Goal: Task Accomplishment & Management: Manage account settings

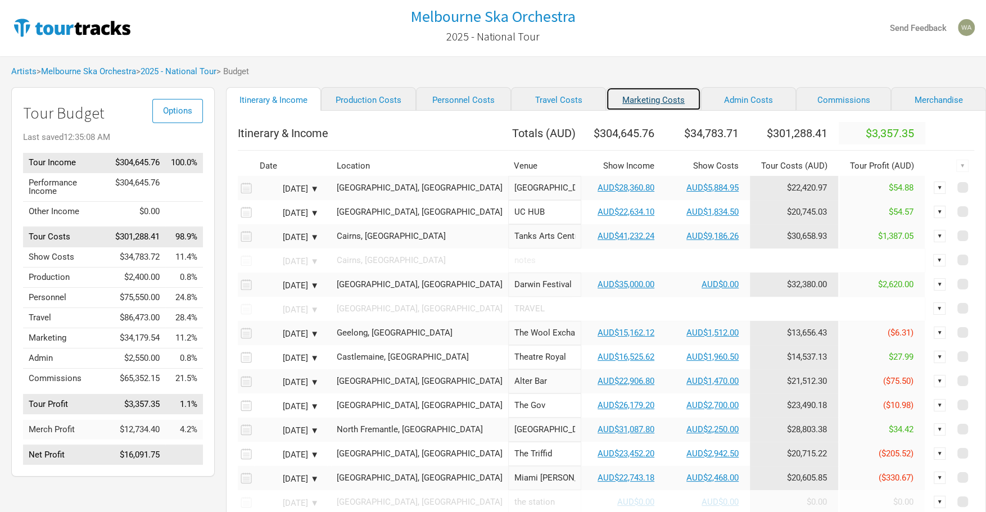
click at [639, 98] on link "Marketing Costs" at bounding box center [653, 99] width 95 height 24
select select "Shows"
select select "% of Gross"
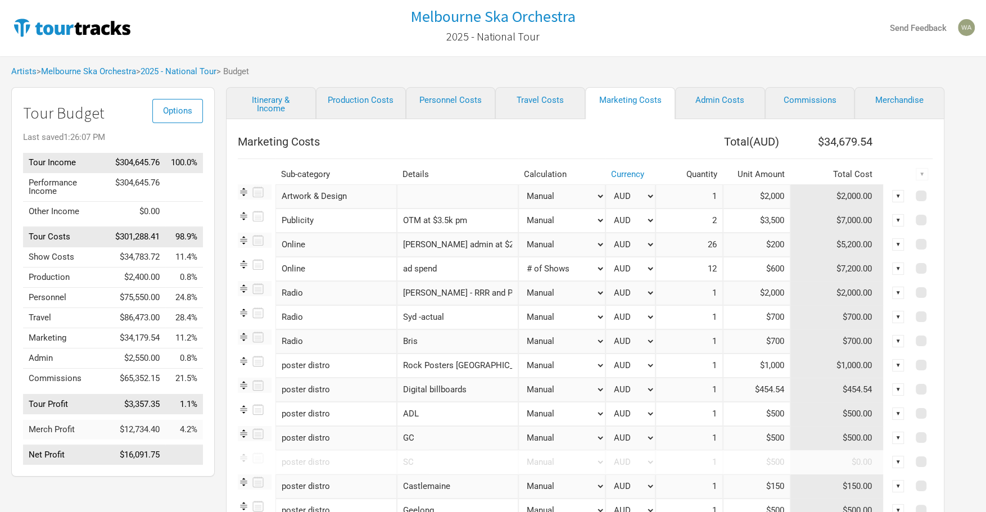
drag, startPoint x: 784, startPoint y: 269, endPoint x: 744, endPoint y: 270, distance: 39.4
click at [749, 270] on input "$600" at bounding box center [756, 269] width 67 height 24
click at [587, 270] on select "Manual # of Shows # of Show Days # of Non-Show Days # of Days # of Tickets Sold…" at bounding box center [561, 269] width 87 height 24
click at [899, 268] on div "▼" at bounding box center [898, 269] width 12 height 12
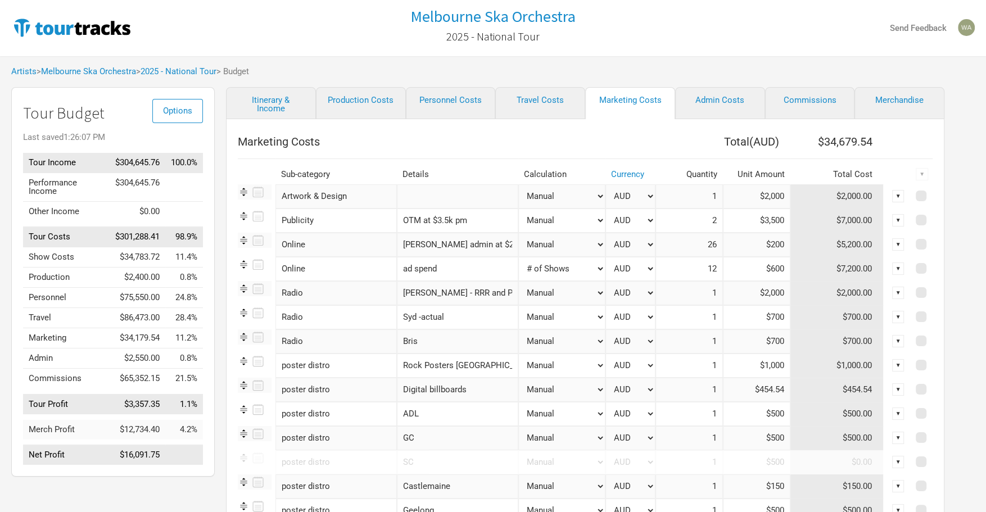
drag, startPoint x: 783, startPoint y: 271, endPoint x: 738, endPoint y: 268, distance: 45.1
click at [738, 268] on input "$600" at bounding box center [756, 269] width 67 height 24
type input "$1,000"
click at [277, 109] on link "Itinerary & Income" at bounding box center [271, 103] width 90 height 32
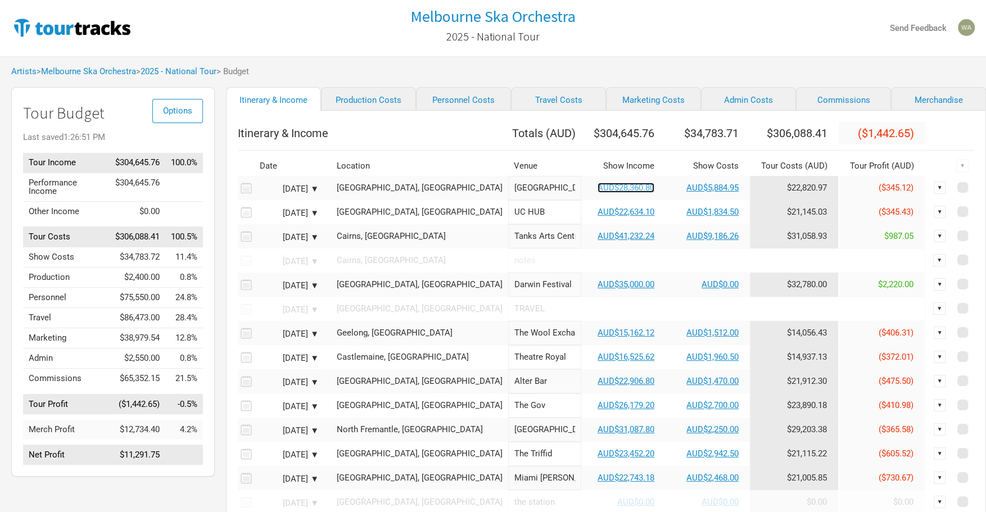
click at [598, 193] on link "AUD$28,360.80" at bounding box center [626, 188] width 57 height 10
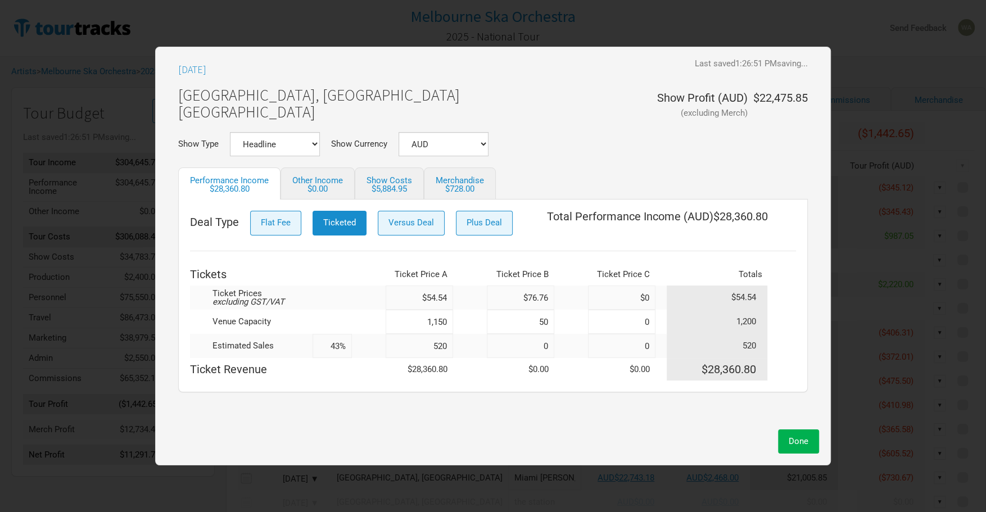
drag, startPoint x: 442, startPoint y: 347, endPoint x: 383, endPoint y: 343, distance: 59.2
click at [389, 344] on input "520" at bounding box center [419, 346] width 67 height 24
type input "5"
type input "0%"
type input "540"
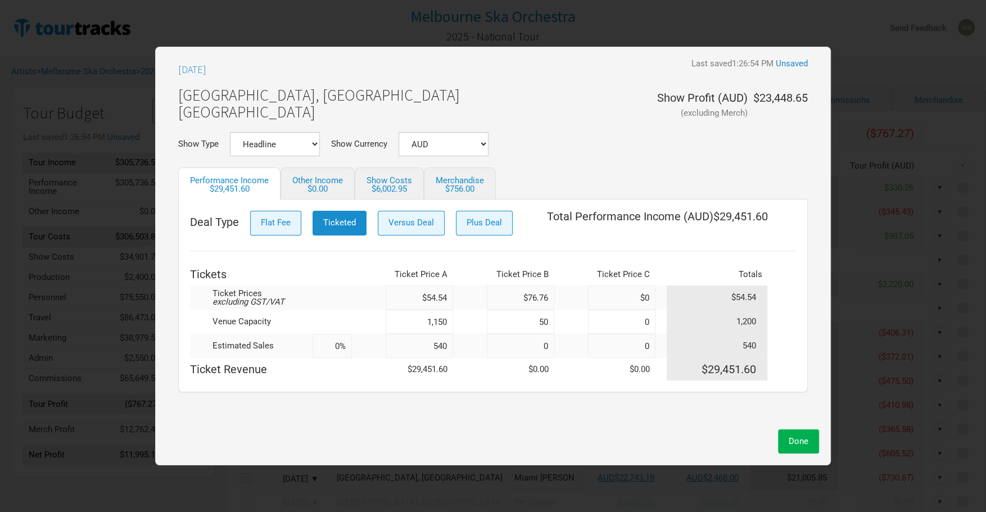
type input "45%"
type input "540"
click at [796, 449] on button "Done" at bounding box center [798, 442] width 41 height 24
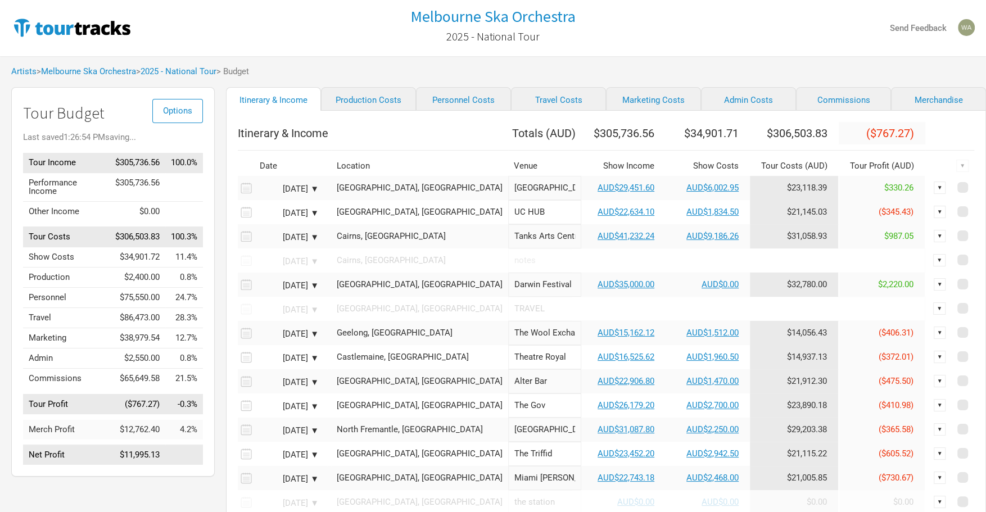
click at [582, 200] on td "AUD$29,451.60" at bounding box center [623, 188] width 84 height 24
click at [598, 193] on link "AUD$29,451.60" at bounding box center [626, 188] width 57 height 10
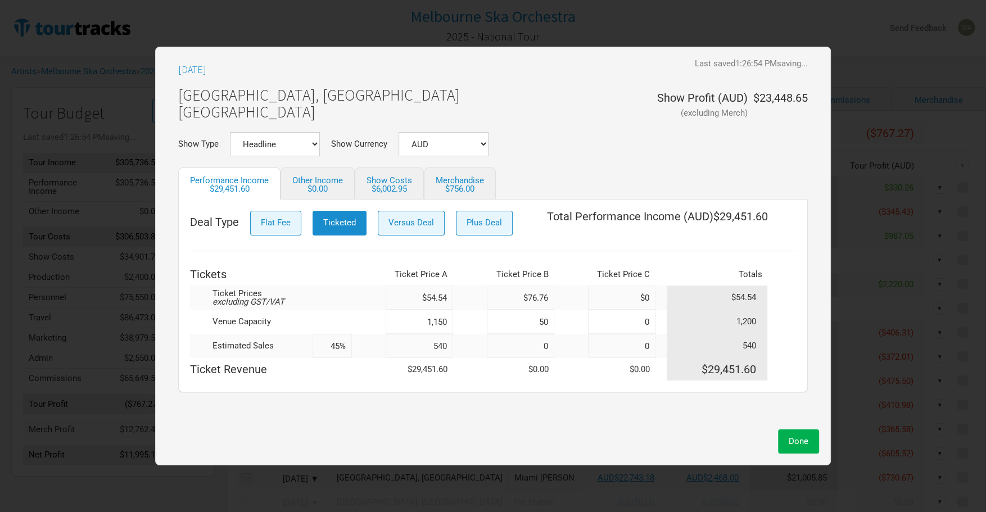
click at [448, 343] on input "540" at bounding box center [419, 346] width 67 height 24
type input "530"
type input "44%"
click at [807, 445] on span "Done" at bounding box center [799, 441] width 20 height 10
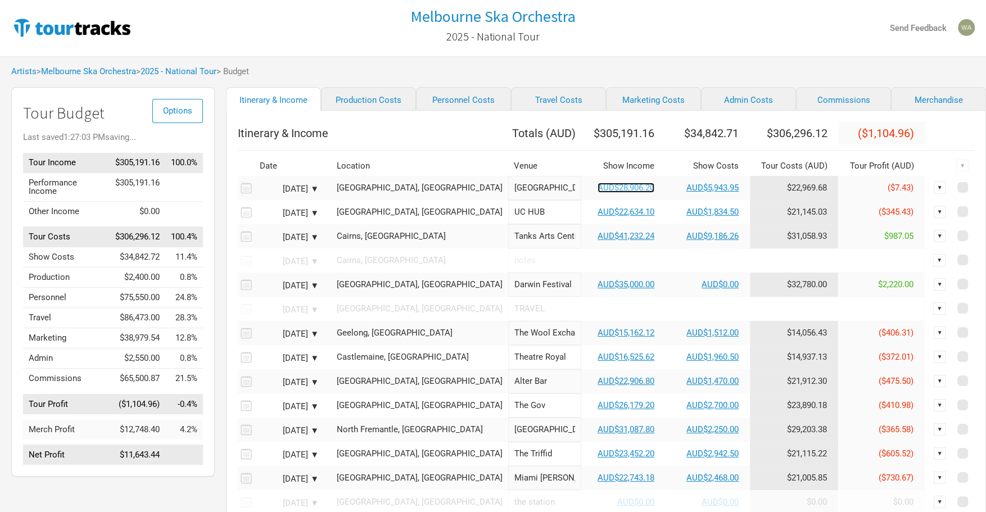
click at [598, 193] on link "AUD$28,906.20" at bounding box center [626, 188] width 57 height 10
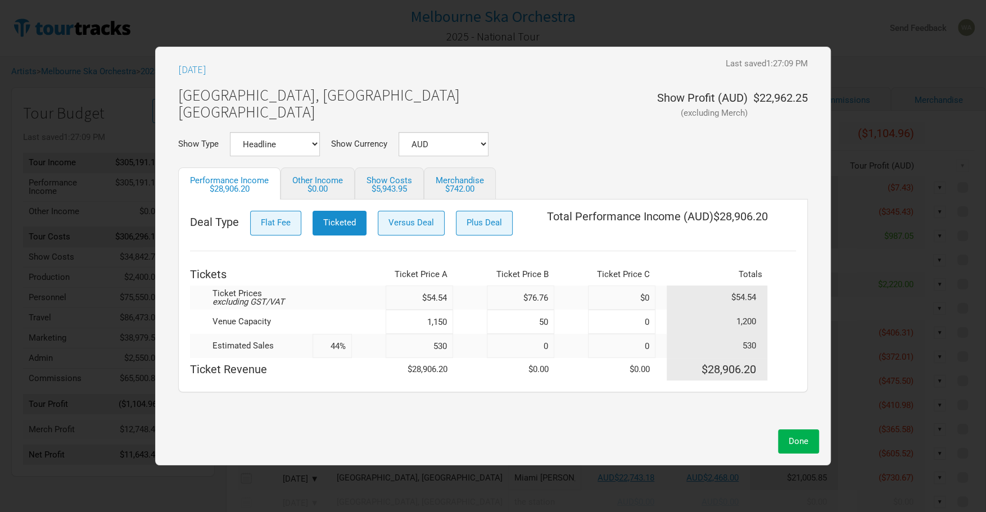
drag, startPoint x: 441, startPoint y: 345, endPoint x: 454, endPoint y: 350, distance: 13.7
click at [441, 345] on input "530" at bounding box center [419, 346] width 67 height 24
click at [450, 347] on input "530" at bounding box center [419, 346] width 67 height 24
type input "531"
click at [799, 435] on button "Done" at bounding box center [798, 442] width 41 height 24
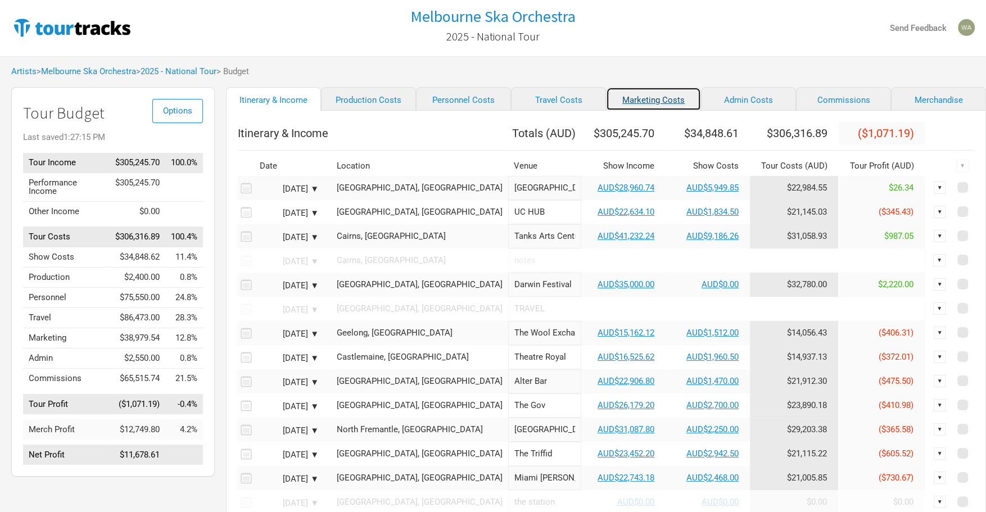
click at [613, 100] on link "Marketing Costs" at bounding box center [653, 99] width 95 height 24
select select "Shows"
select select "% of Gross"
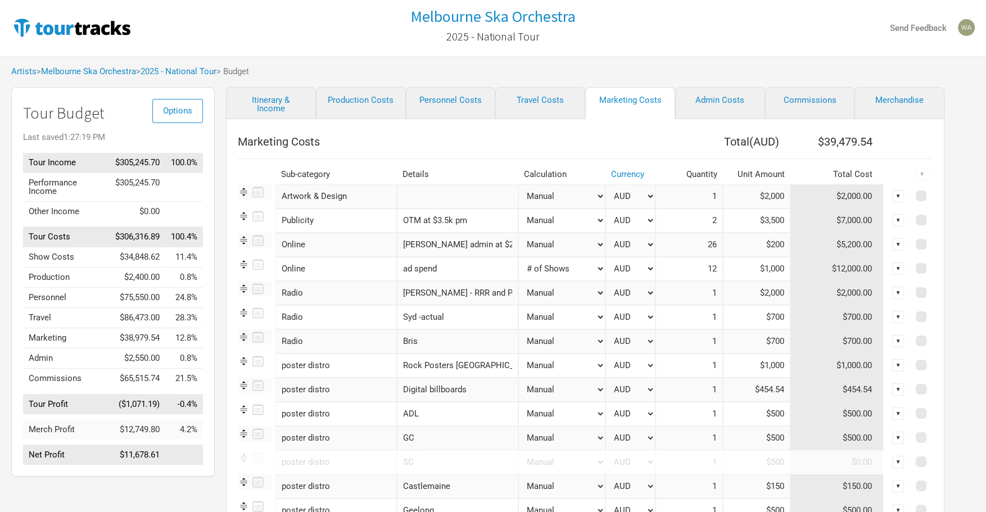
click at [578, 268] on select "Manual # of Shows # of Show Days # of Non-Show Days # of Days # of Tickets Sold…" at bounding box center [561, 269] width 87 height 24
select select "Manual"
type input "1"
drag, startPoint x: 457, startPoint y: 265, endPoint x: 491, endPoint y: 265, distance: 34.3
click at [457, 265] on input "ad spend" at bounding box center [457, 269] width 121 height 24
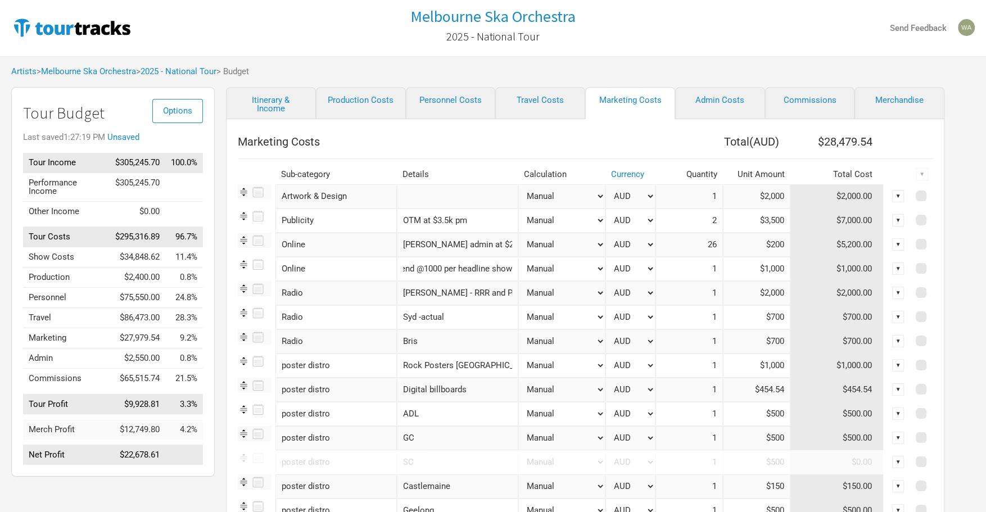
scroll to position [0, 29]
type input "ad spend @1000 per headline show"
drag, startPoint x: 781, startPoint y: 267, endPoint x: 712, endPoint y: 266, distance: 68.6
click at [713, 266] on tr "Online 1 selection ad spend @1000 per headline show Manual # of Shows # of Show…" at bounding box center [585, 269] width 695 height 24
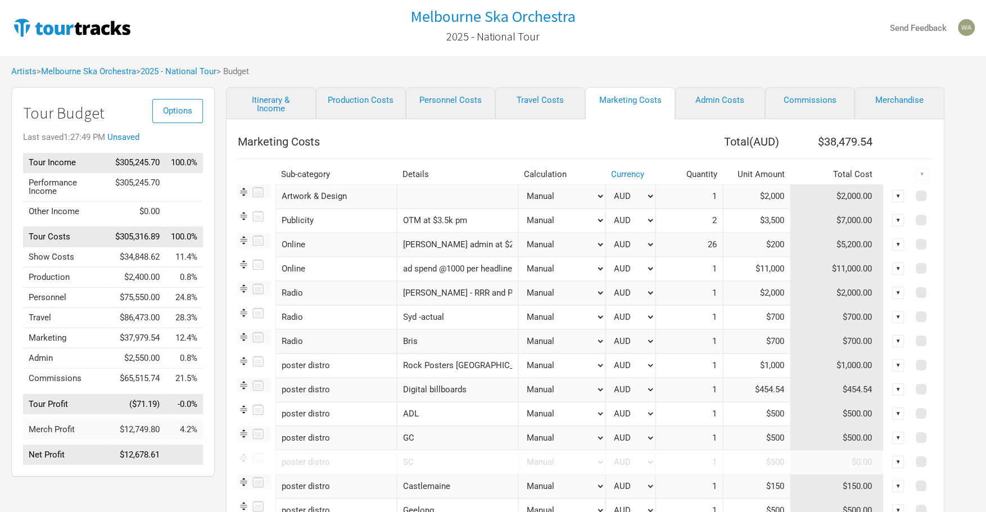
type input "$11,000"
click at [680, 247] on input "26" at bounding box center [689, 245] width 67 height 24
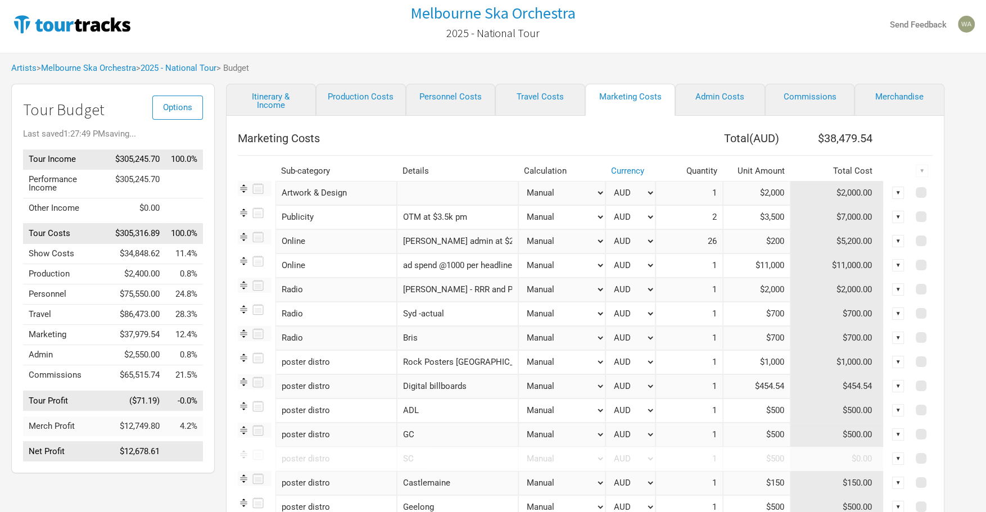
scroll to position [4, 0]
click at [734, 268] on input "$11,000" at bounding box center [756, 265] width 67 height 24
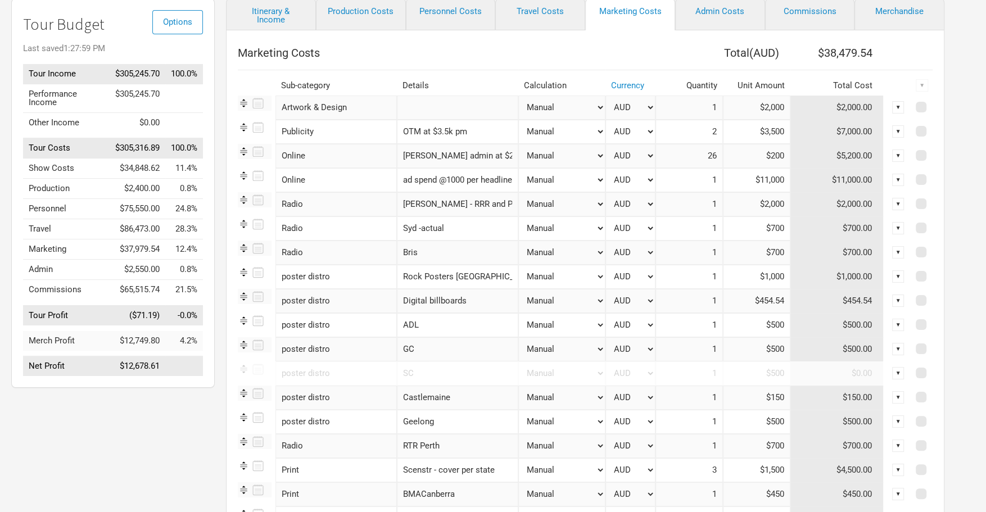
scroll to position [94, 0]
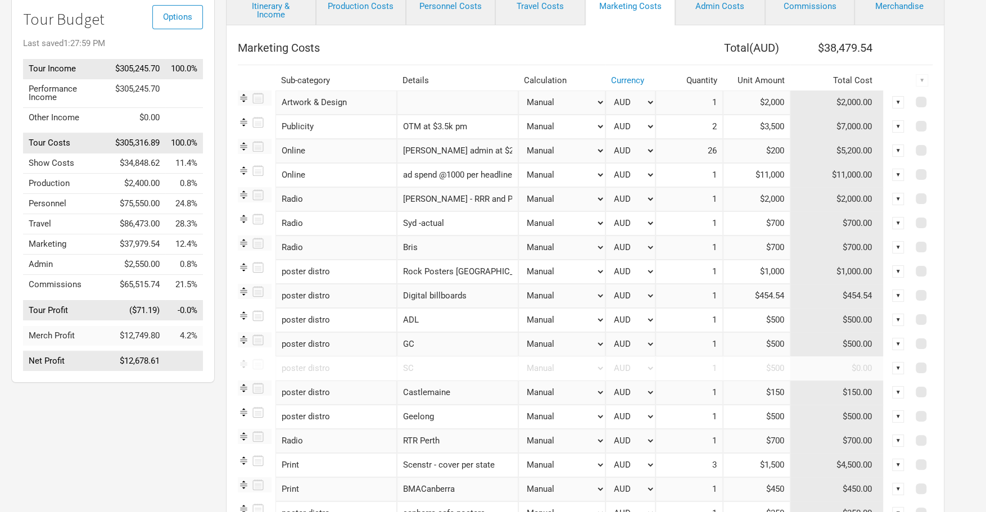
click at [896, 294] on div "▼" at bounding box center [898, 296] width 12 height 12
click at [869, 329] on link "Allocate to Shows" at bounding box center [863, 333] width 69 height 8
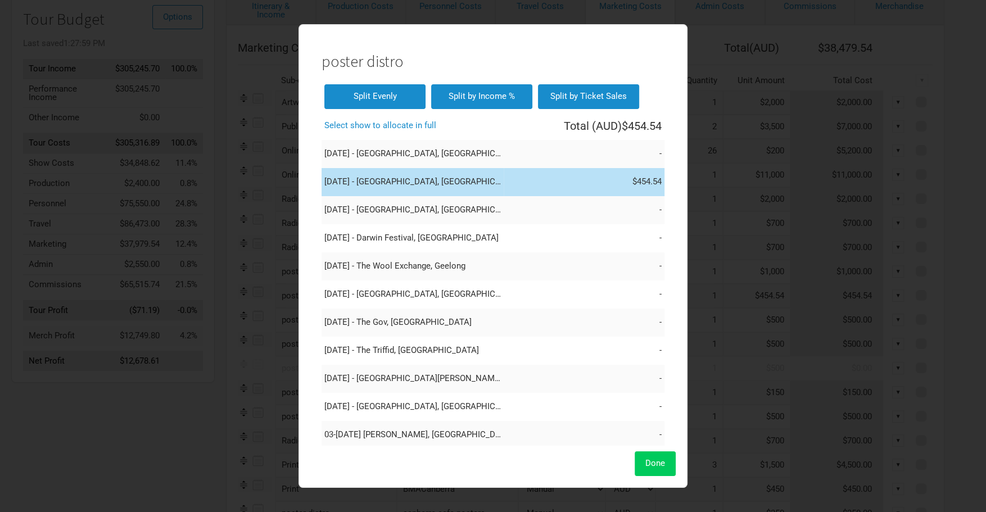
click at [653, 464] on span "Done" at bounding box center [655, 463] width 20 height 10
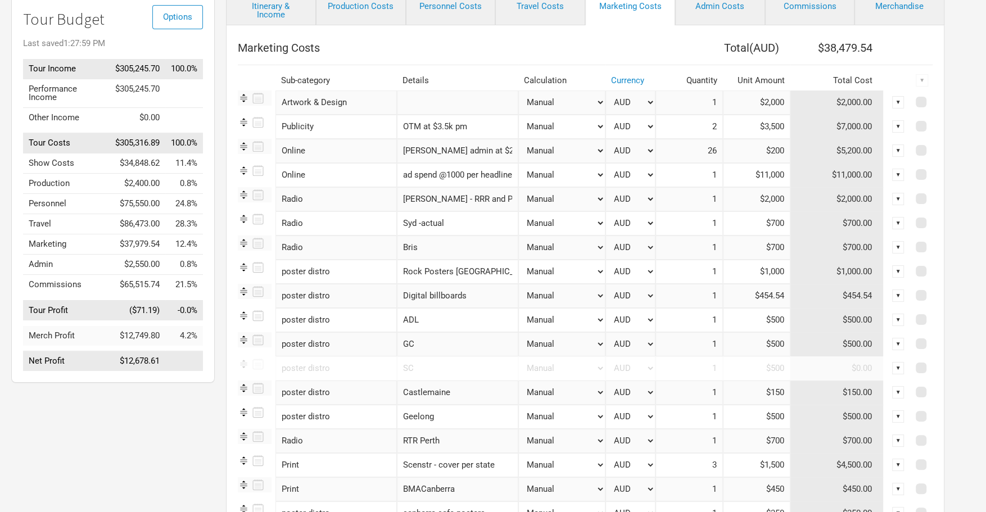
click at [477, 297] on input "Digital billboards" at bounding box center [457, 296] width 121 height 24
type input "Digital billboards SYD"
click at [481, 317] on input "ADL" at bounding box center [457, 320] width 121 height 24
click at [462, 349] on input "GC" at bounding box center [457, 344] width 121 height 24
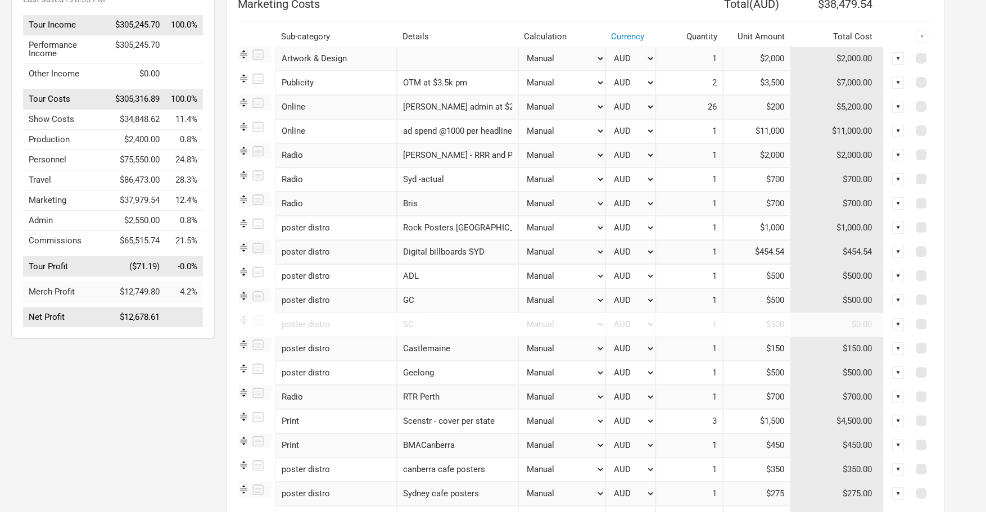
scroll to position [138, 0]
click at [480, 343] on input "Castlemaine" at bounding box center [457, 348] width 121 height 24
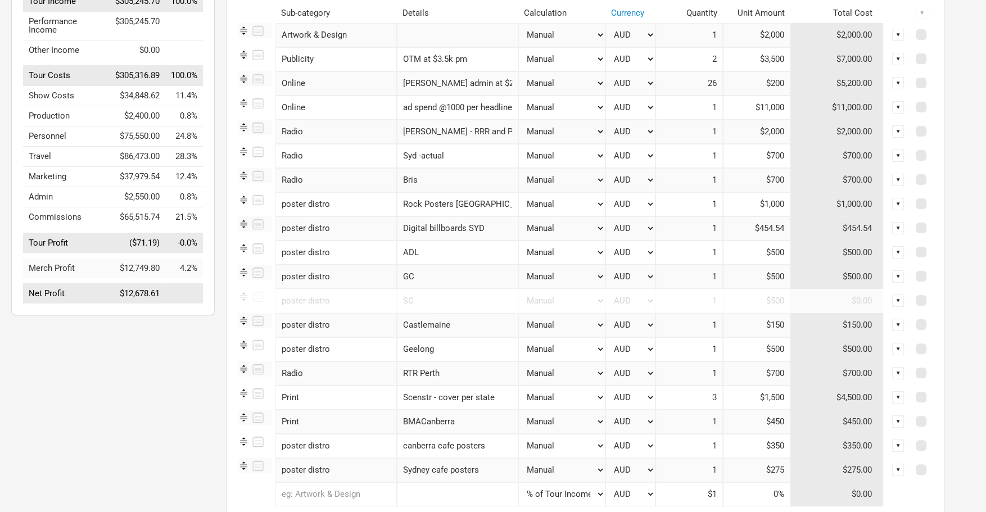
scroll to position [168, 0]
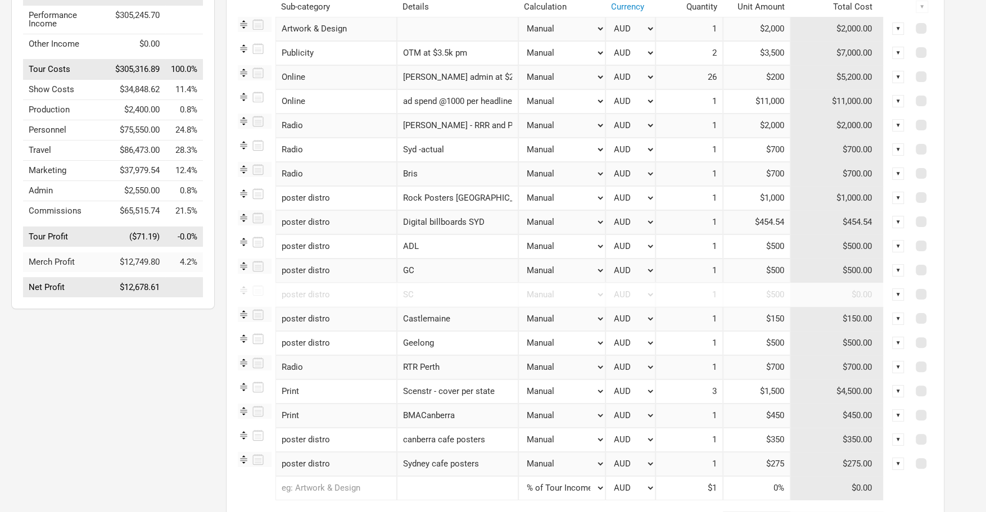
click at [478, 346] on input "Geelong" at bounding box center [457, 343] width 121 height 24
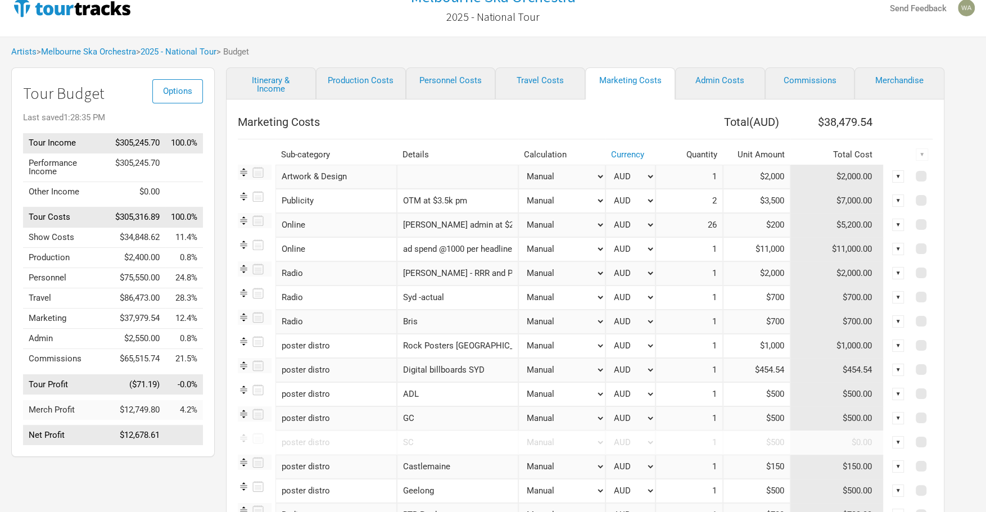
scroll to position [0, 0]
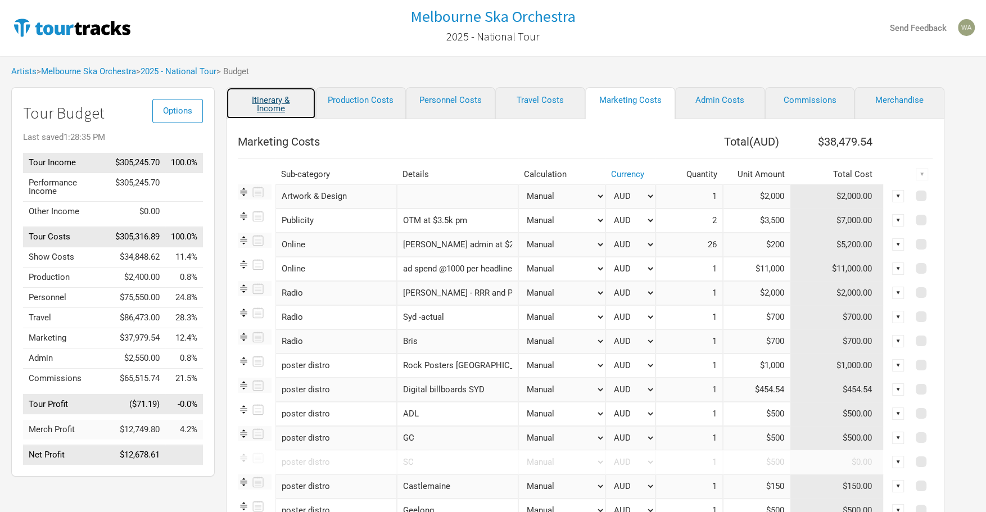
click at [279, 104] on link "Itinerary & Income" at bounding box center [271, 103] width 90 height 32
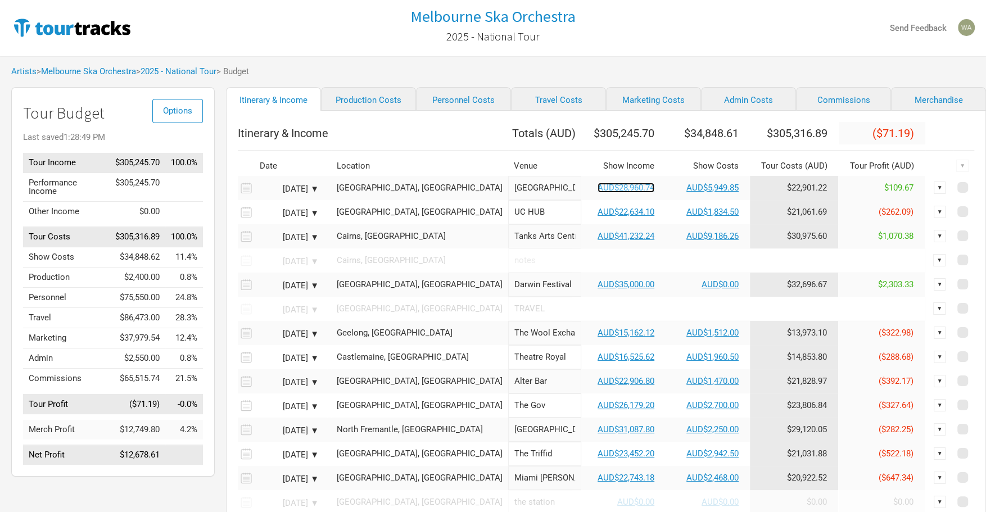
click at [598, 192] on link "AUD$28,960.74" at bounding box center [626, 188] width 57 height 10
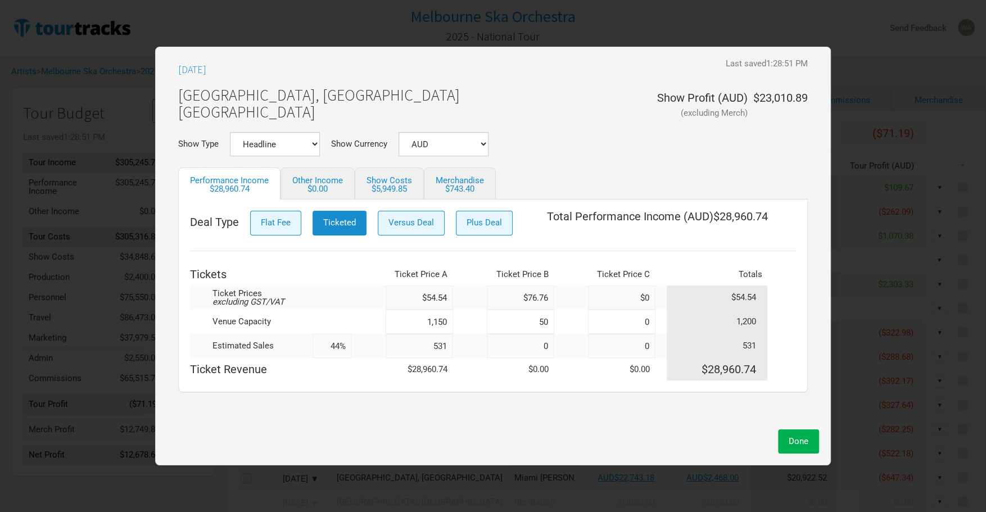
click at [448, 346] on input "531" at bounding box center [419, 346] width 67 height 24
type input "530"
click at [807, 432] on button "Done" at bounding box center [798, 442] width 41 height 24
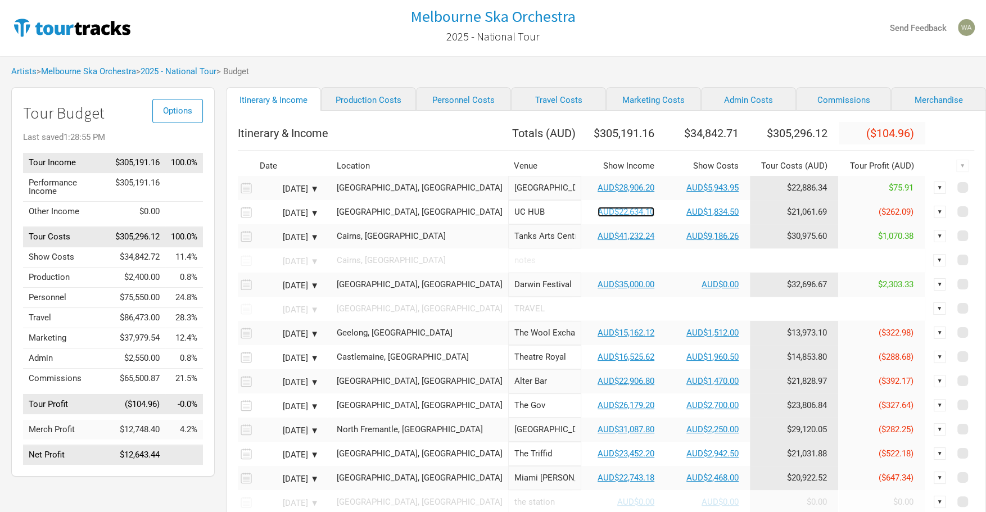
click at [598, 215] on link "AUD$22,634.10" at bounding box center [626, 212] width 57 height 10
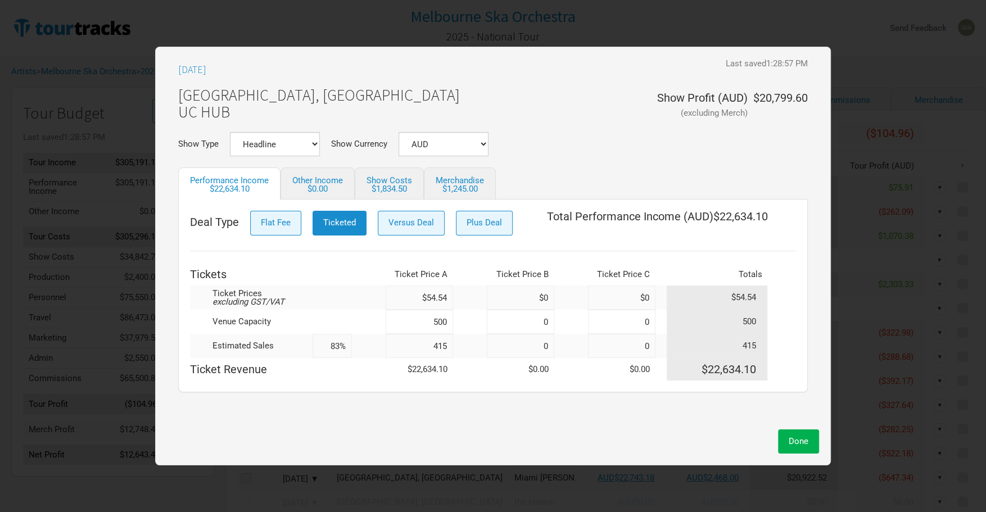
drag, startPoint x: 451, startPoint y: 345, endPoint x: 438, endPoint y: 346, distance: 13.0
click at [437, 346] on input "415" at bounding box center [419, 346] width 67 height 24
type input "430"
type input "86%"
type input "430"
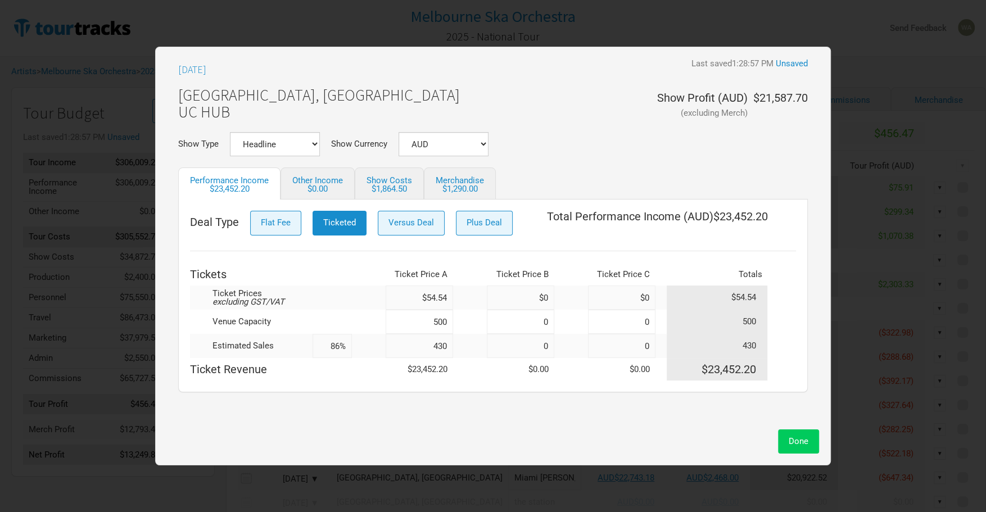
click at [784, 436] on button "Done" at bounding box center [798, 442] width 41 height 24
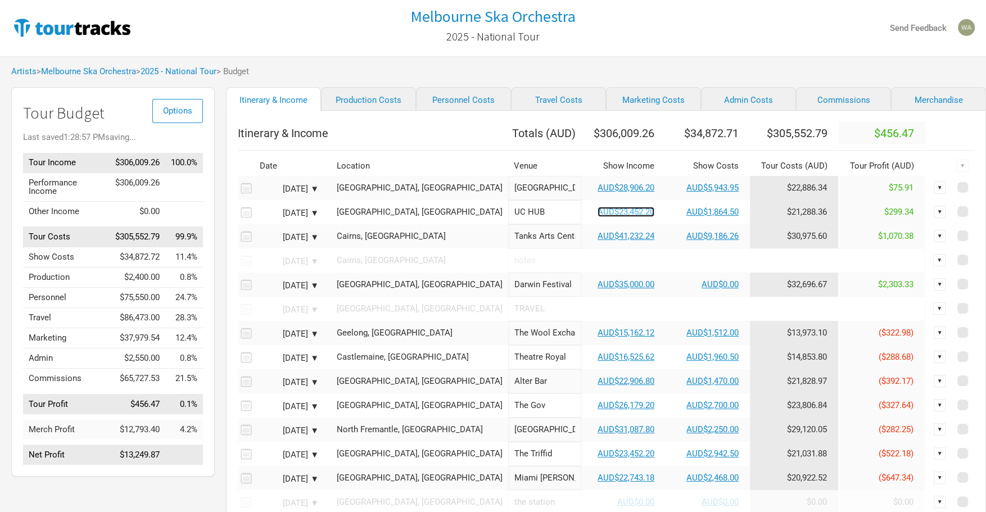
click at [598, 217] on link "AUD$23,452.20" at bounding box center [626, 212] width 57 height 10
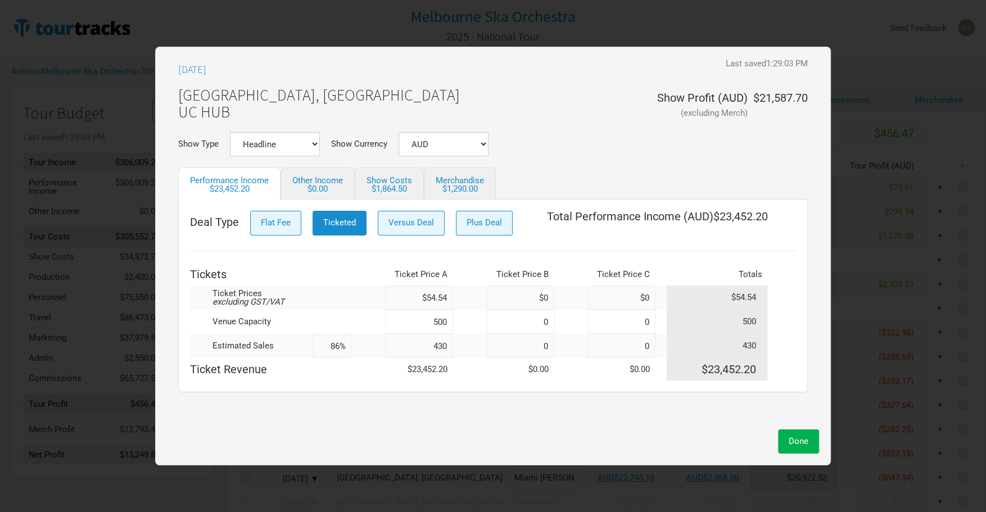
click at [450, 346] on input "430" at bounding box center [419, 346] width 67 height 24
type input "4"
type input "1%"
type input "425"
type input "85%"
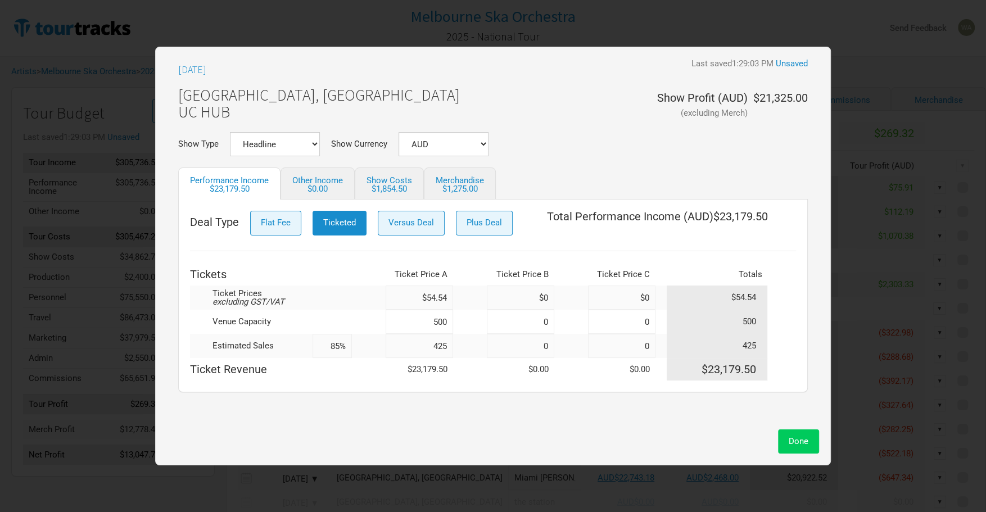
click at [803, 444] on span "Done" at bounding box center [799, 441] width 20 height 10
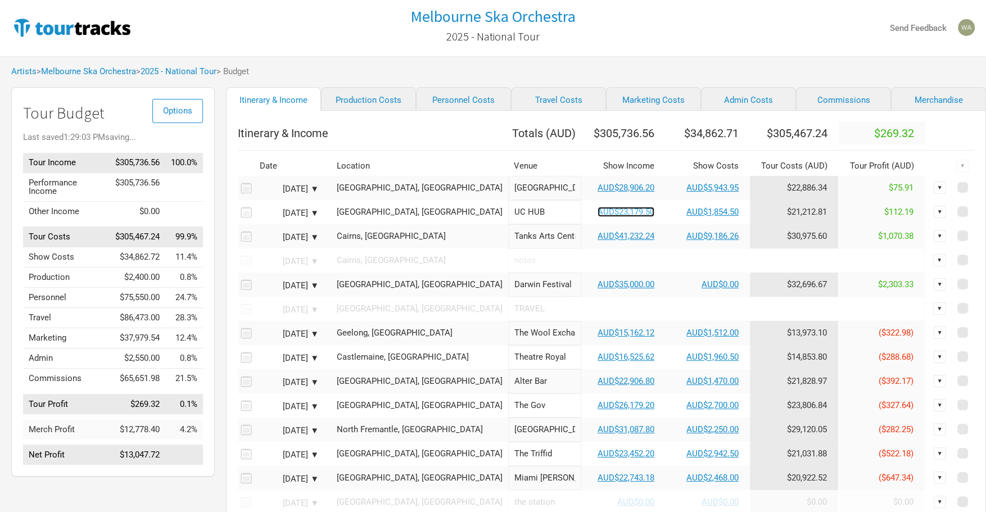
click at [598, 217] on link "AUD$23,179.50" at bounding box center [626, 212] width 57 height 10
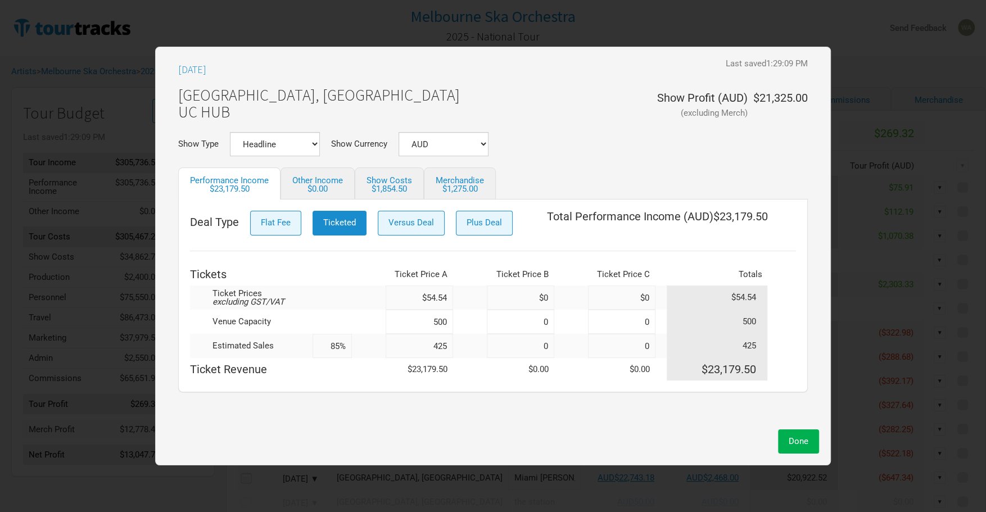
click at [451, 346] on input "425" at bounding box center [419, 346] width 67 height 24
type input "420"
type input "84%"
type input "420"
click at [804, 438] on span "Done" at bounding box center [799, 441] width 20 height 10
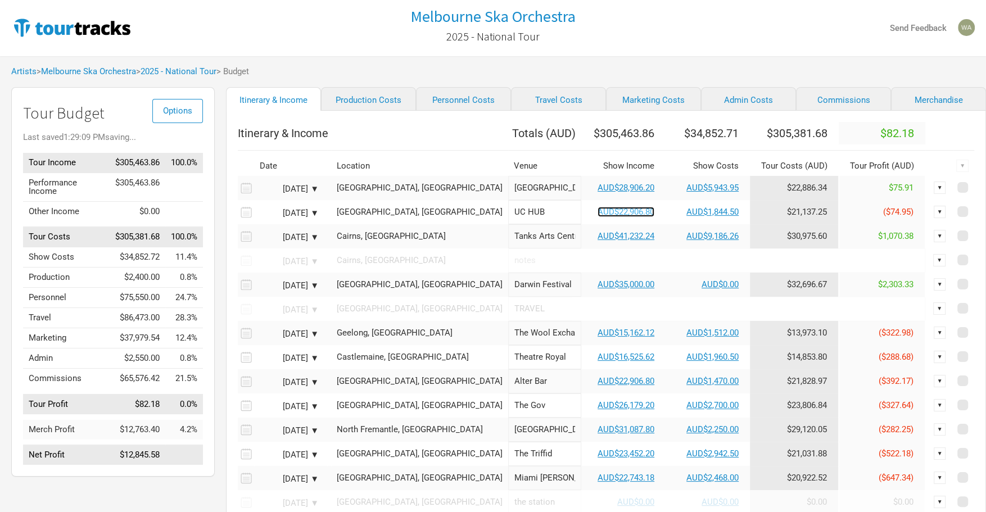
click at [598, 217] on link "AUD$22,906.80" at bounding box center [626, 212] width 57 height 10
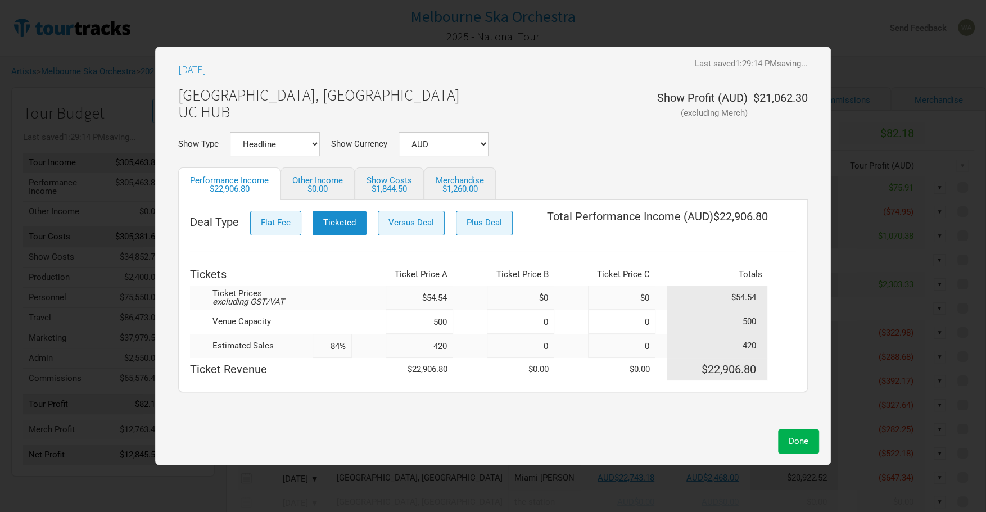
click at [448, 346] on input "420" at bounding box center [419, 346] width 67 height 24
type input "42"
type input "8%"
type input "422"
type input "84%"
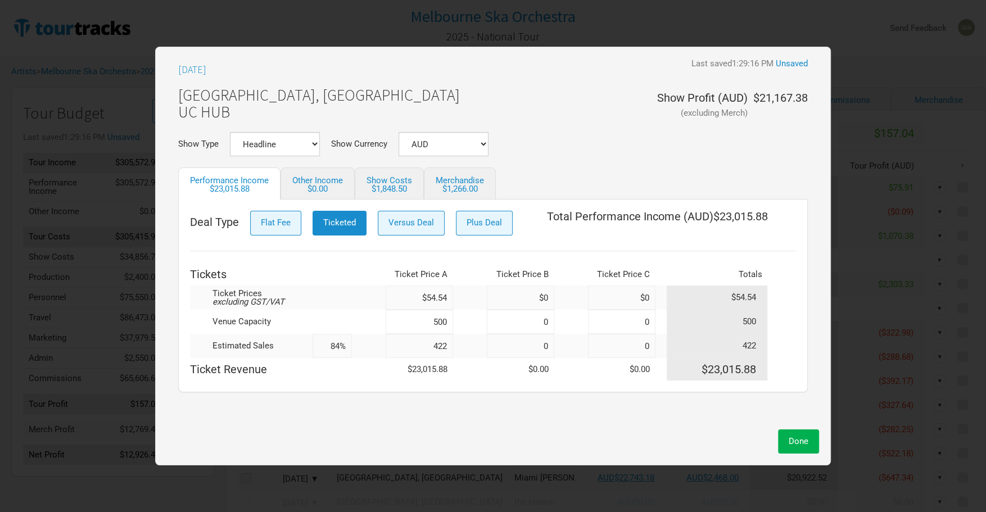
type input "422"
click at [806, 442] on span "Done" at bounding box center [799, 441] width 20 height 10
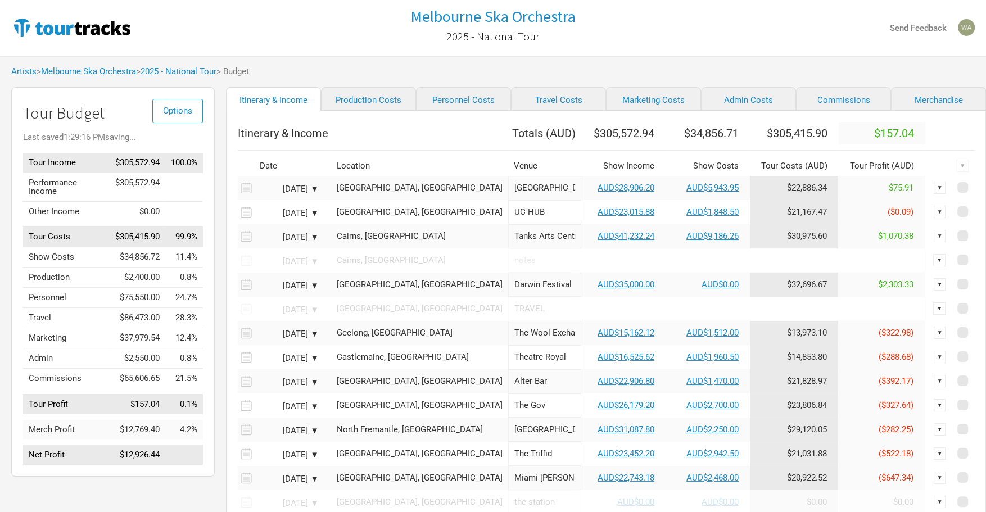
scroll to position [1, 0]
click at [605, 216] on link "AUD$23,015.88" at bounding box center [626, 211] width 57 height 10
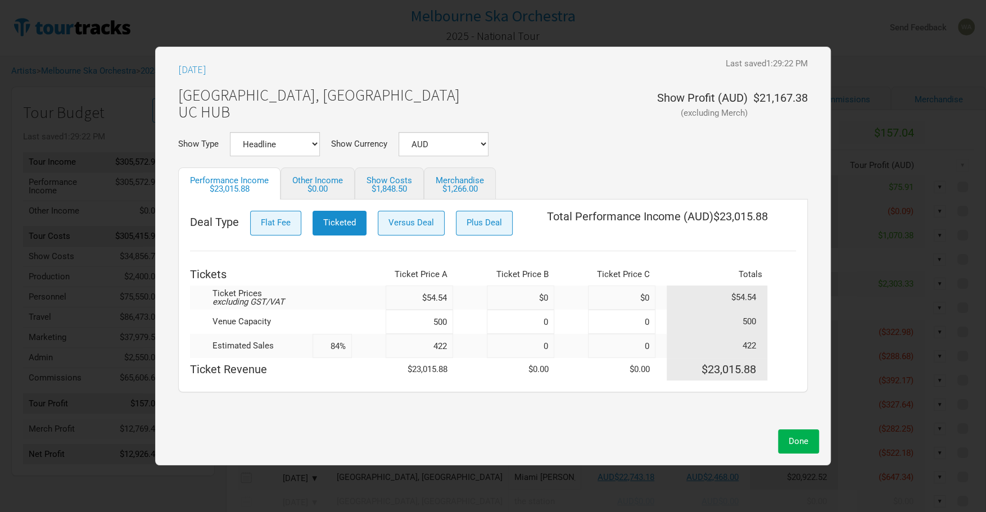
click at [448, 346] on input "422" at bounding box center [419, 346] width 67 height 24
type input "421"
click at [807, 441] on span "Done" at bounding box center [799, 441] width 20 height 10
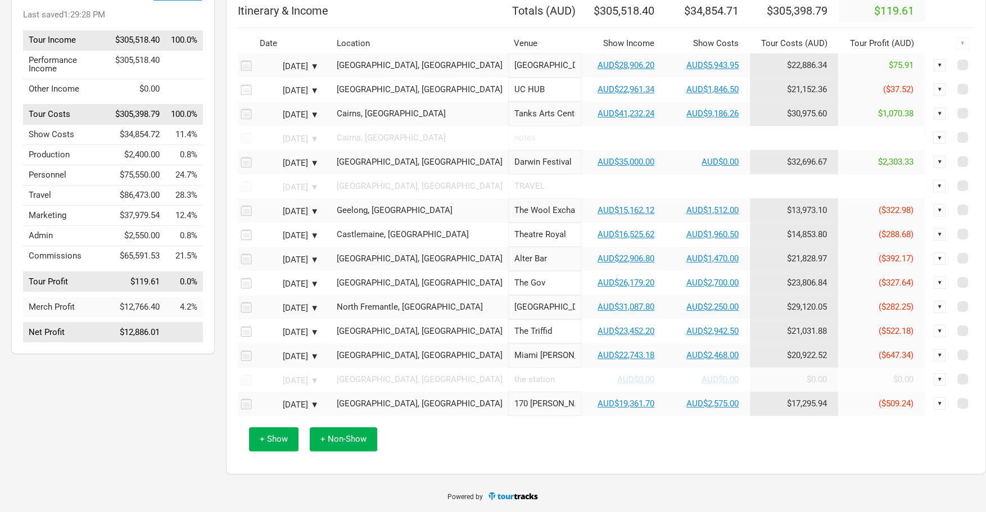
scroll to position [128, 0]
click at [598, 114] on link "AUD$41,232.24" at bounding box center [626, 114] width 57 height 10
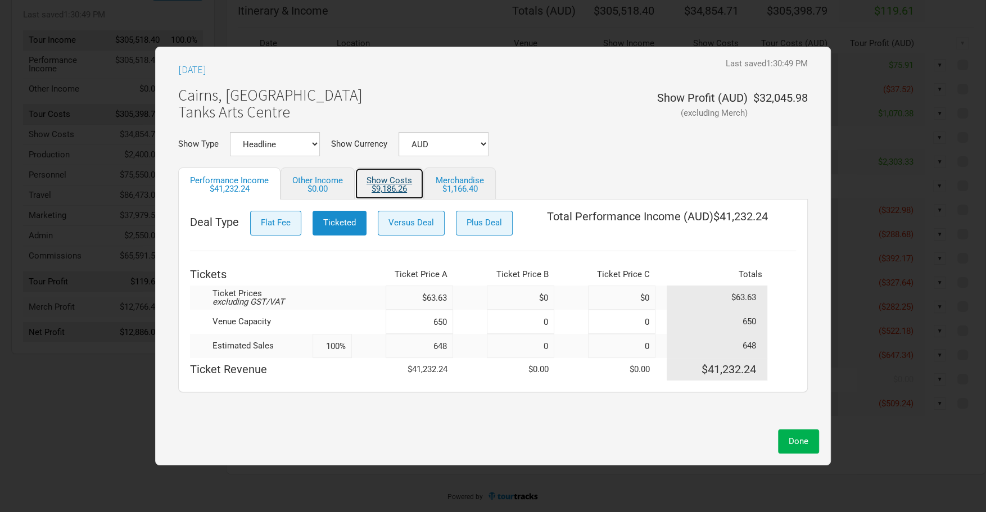
click at [392, 179] on link "Show Costs $9,186.26" at bounding box center [389, 184] width 69 height 32
select select "% Show Income"
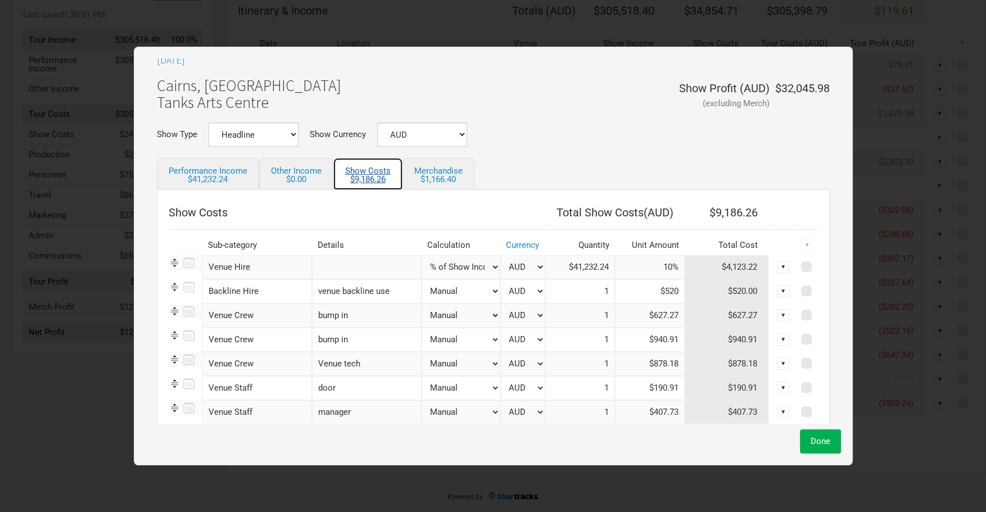
scroll to position [15, 0]
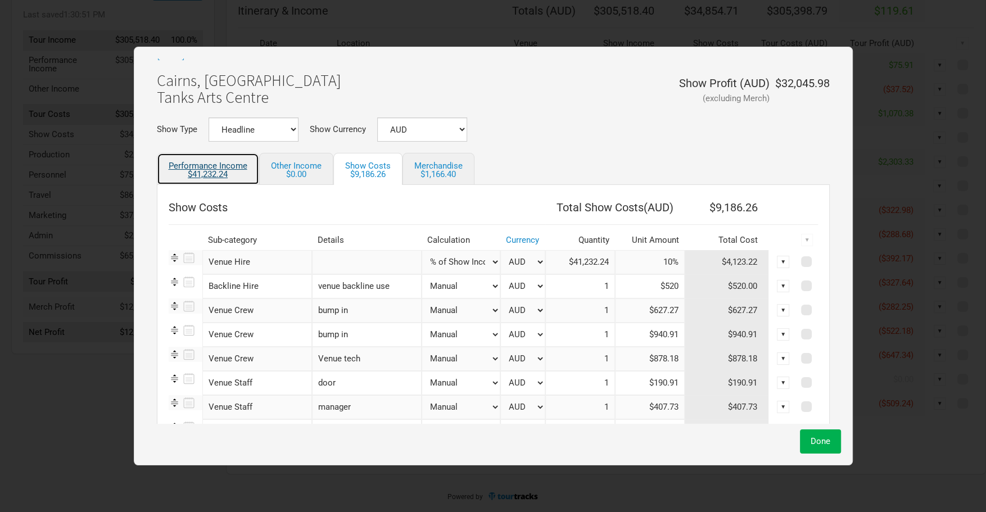
click at [229, 173] on div "$41,232.24" at bounding box center [208, 174] width 79 height 8
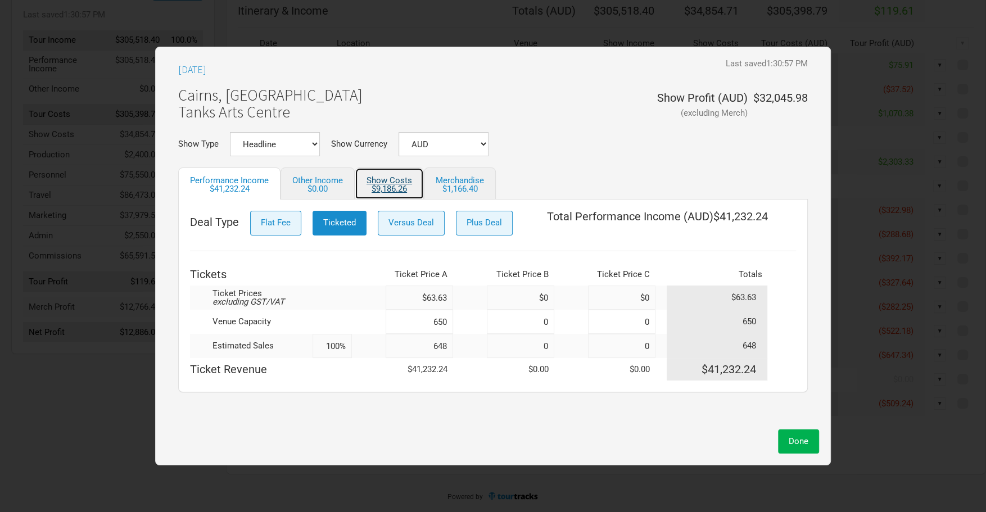
click at [374, 192] on div "$9,186.26" at bounding box center [390, 189] width 46 height 8
select select "% Show Income"
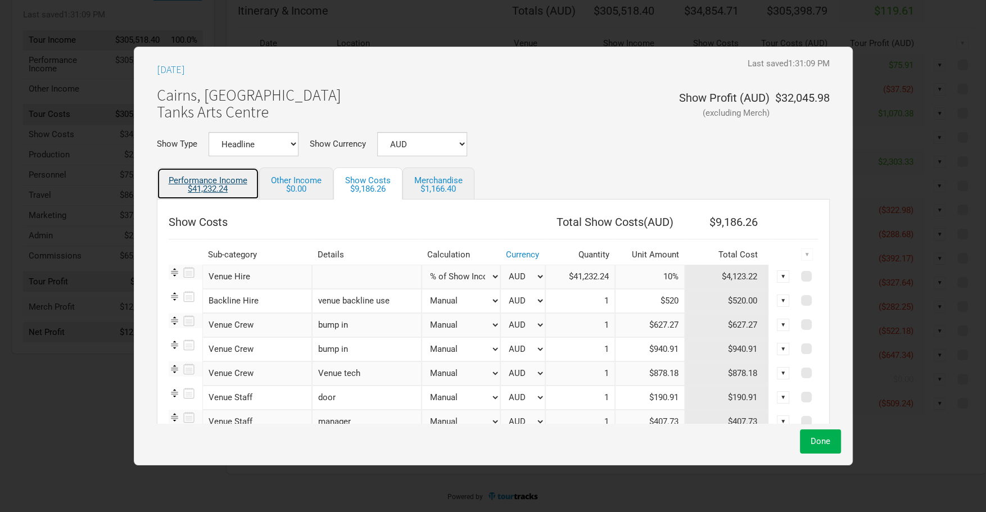
click at [208, 193] on div "$41,232.24" at bounding box center [208, 189] width 79 height 8
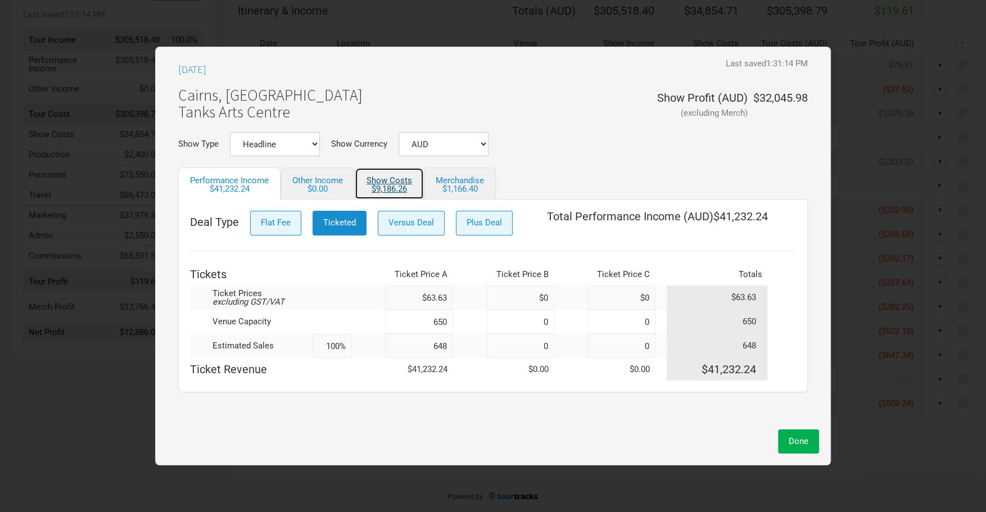
click at [381, 178] on link "Show Costs $9,186.26" at bounding box center [389, 184] width 69 height 32
select select "% Show Income"
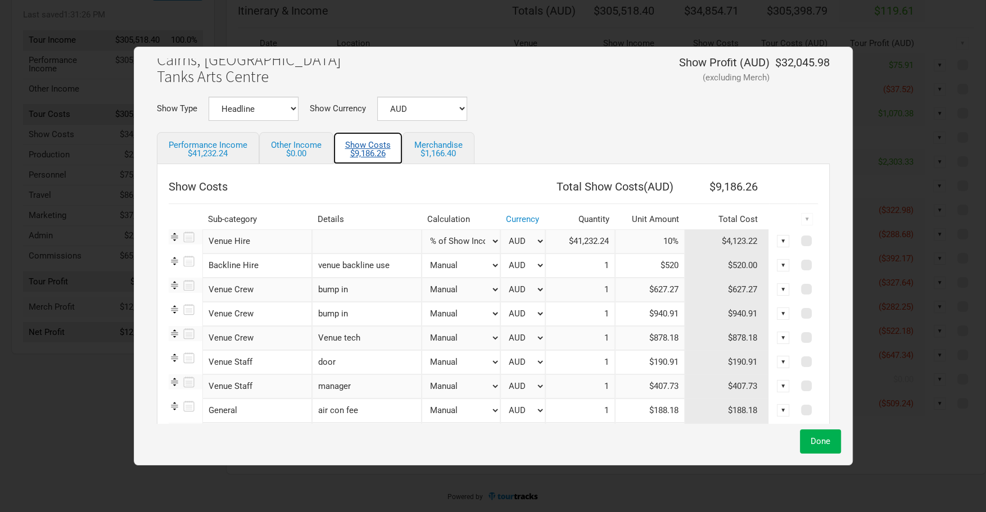
scroll to position [37, 0]
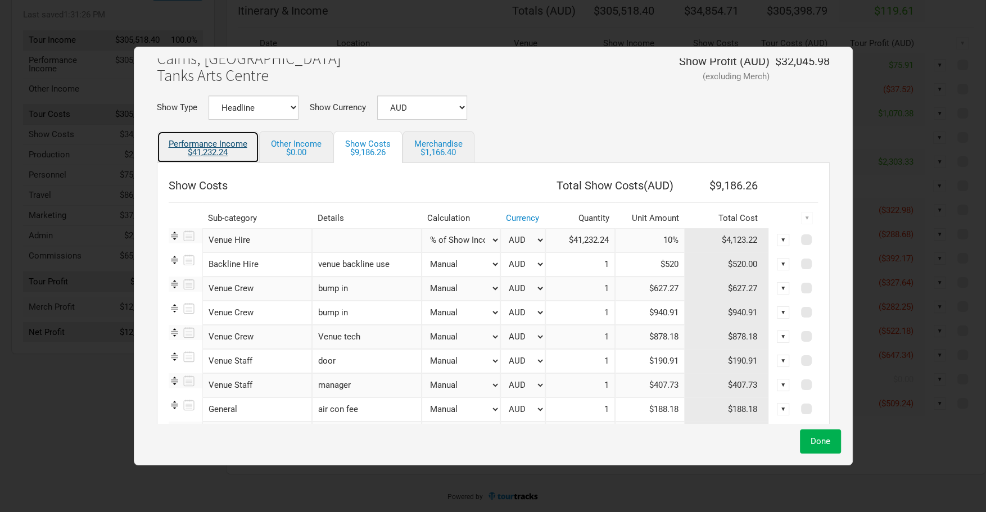
click at [222, 151] on div "$41,232.24" at bounding box center [208, 152] width 79 height 8
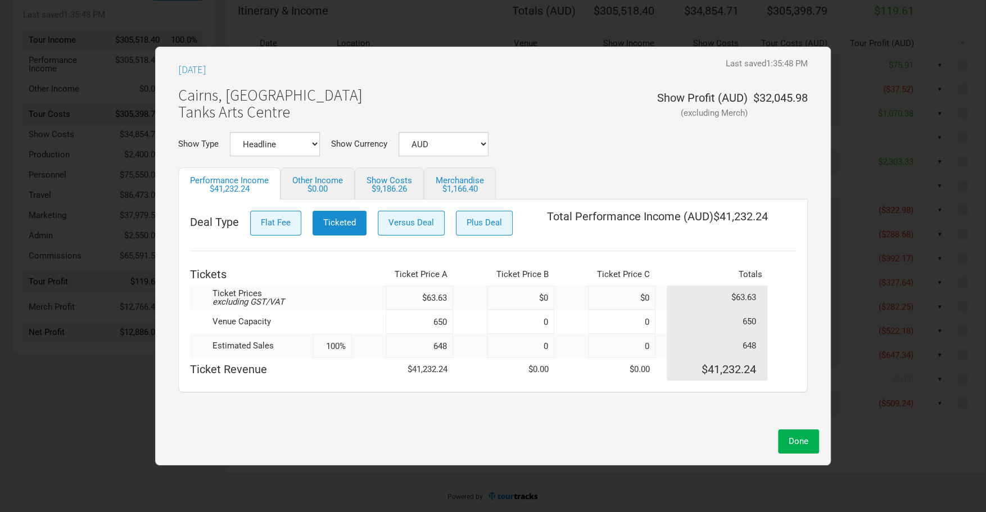
drag, startPoint x: 450, startPoint y: 300, endPoint x: 304, endPoint y: 293, distance: 145.8
click at [304, 293] on tr "Ticket Prices excluding GST/VAT $63.63 $0 $0 $63.63" at bounding box center [493, 298] width 606 height 24
click at [520, 420] on div "[DATE] Last saved 1:35:48 PM Unsaved [GEOGRAPHIC_DATA], [GEOGRAPHIC_DATA] Tanks…" at bounding box center [493, 240] width 652 height 365
drag, startPoint x: 450, startPoint y: 368, endPoint x: 411, endPoint y: 371, distance: 39.5
click at [410, 372] on td "$44,180.64" at bounding box center [419, 369] width 67 height 22
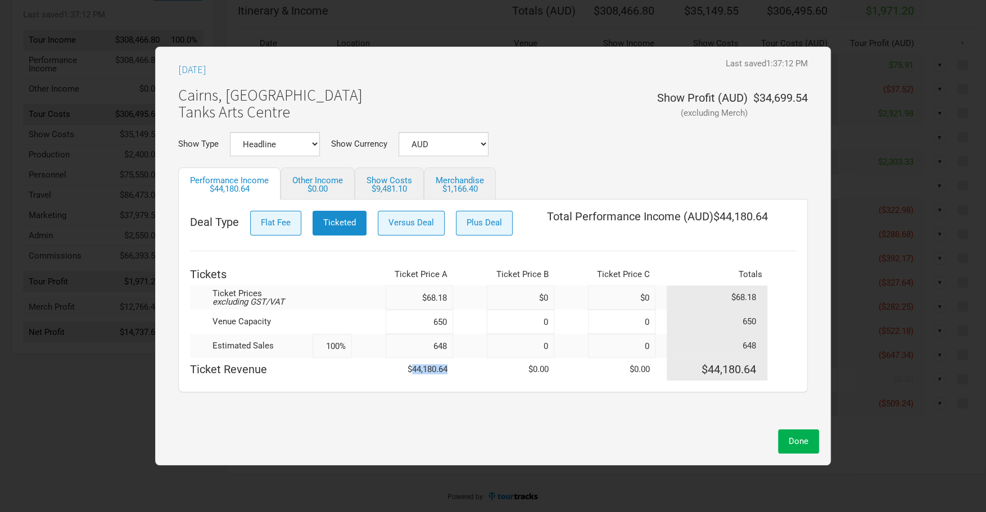
copy td "44,180.64"
drag, startPoint x: 446, startPoint y: 298, endPoint x: 421, endPoint y: 299, distance: 25.9
click at [421, 299] on input "$68.18" at bounding box center [419, 298] width 67 height 24
drag, startPoint x: 452, startPoint y: 296, endPoint x: 386, endPoint y: 295, distance: 65.8
click at [386, 295] on input "$68.18" at bounding box center [419, 298] width 67 height 24
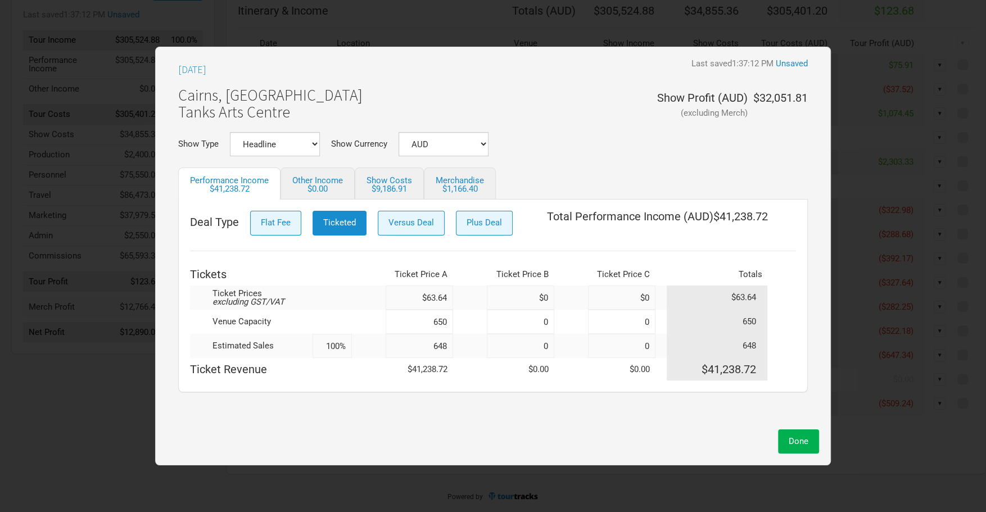
click at [421, 337] on input "648" at bounding box center [419, 346] width 67 height 24
drag, startPoint x: 442, startPoint y: 370, endPoint x: 400, endPoint y: 371, distance: 42.2
click at [402, 371] on td "$41,238.72" at bounding box center [419, 369] width 67 height 22
copy td "$41,238.72"
drag, startPoint x: 417, startPoint y: 300, endPoint x: 378, endPoint y: 301, distance: 39.4
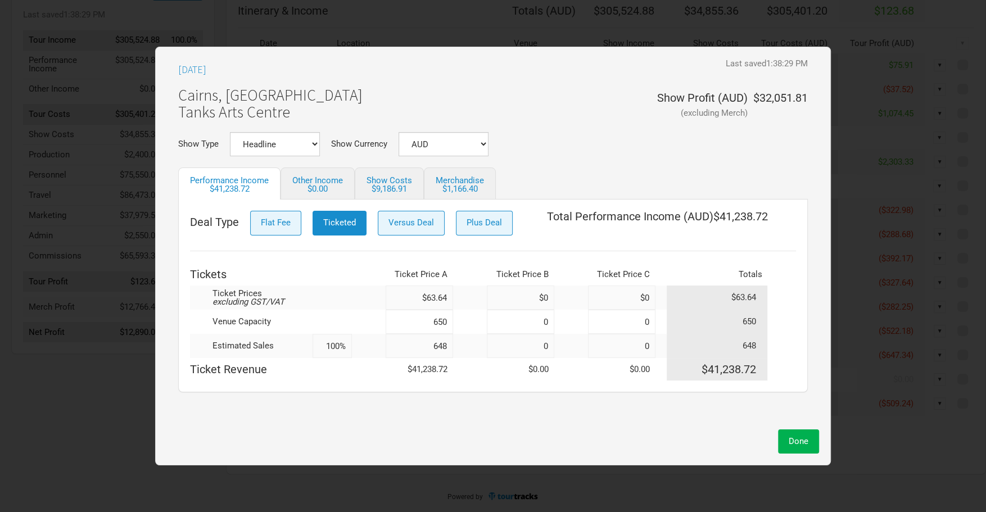
click at [378, 301] on tr "Ticket Prices excluding GST/VAT $63.64 $0 $0 $63.64" at bounding box center [493, 298] width 606 height 24
type input "$66.09"
click at [369, 365] on td at bounding box center [369, 369] width 34 height 22
click at [417, 372] on td "$42,826.32" at bounding box center [419, 369] width 67 height 22
drag, startPoint x: 451, startPoint y: 369, endPoint x: 403, endPoint y: 369, distance: 48.9
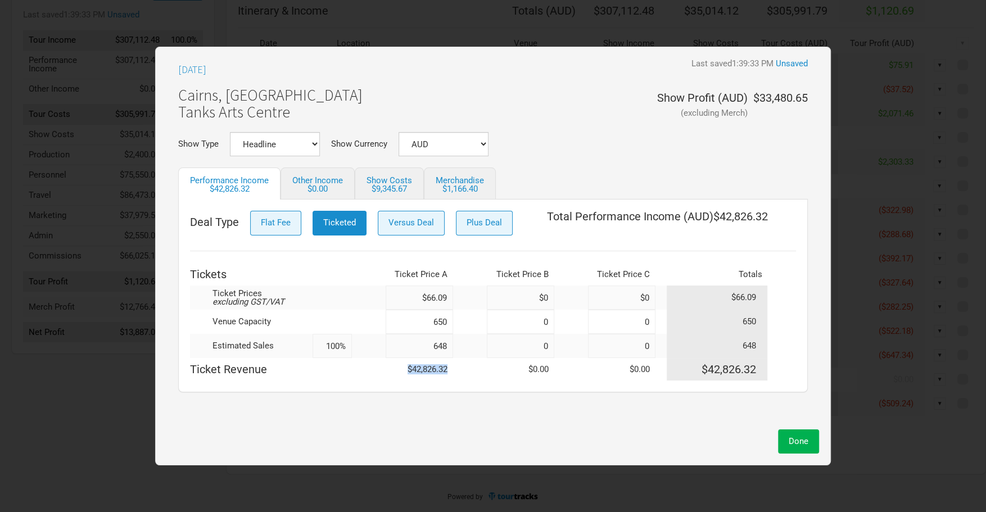
click at [403, 369] on td "$42,826.32" at bounding box center [419, 369] width 67 height 22
copy td "$42,826.32"
drag, startPoint x: 448, startPoint y: 345, endPoint x: 376, endPoint y: 345, distance: 72.5
click at [376, 345] on tr "Estimated Sales 100% 648 0 0 648" at bounding box center [493, 346] width 606 height 24
type input "654"
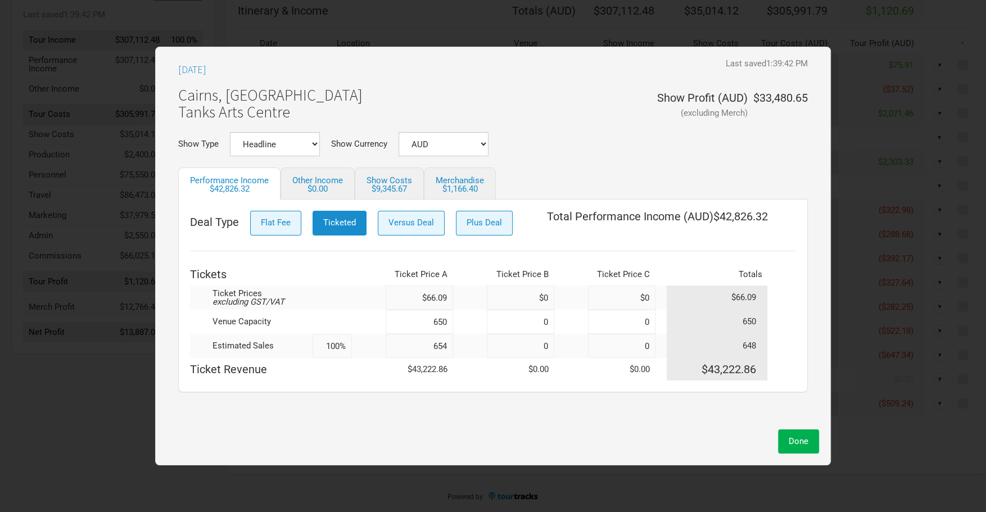
type input "101%"
type input "654"
drag, startPoint x: 442, startPoint y: 370, endPoint x: 364, endPoint y: 369, distance: 77.6
click at [364, 369] on tr "Ticket Revenue $43,222.86 $0.00 $0.00 $43,222.86" at bounding box center [493, 369] width 606 height 22
copy tr "$43,222.86"
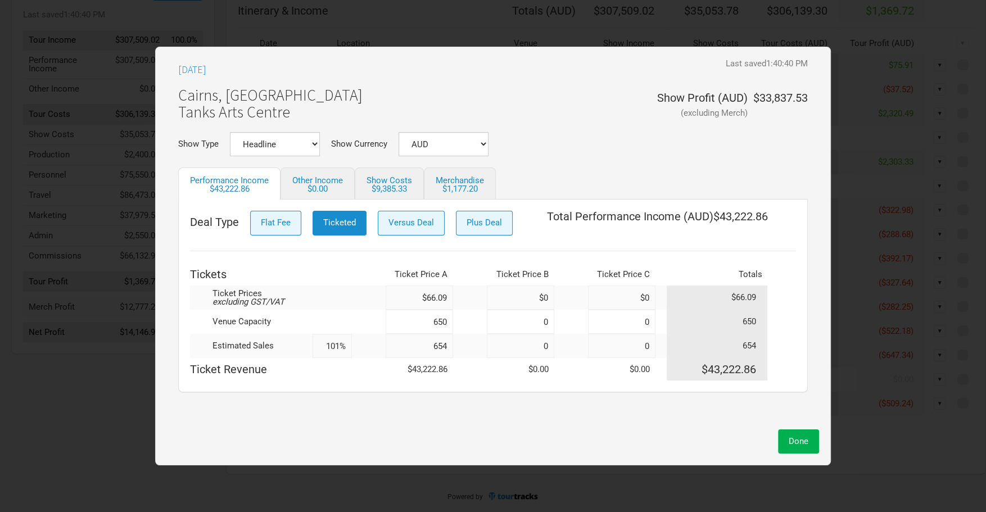
click at [449, 298] on input "$66.09" at bounding box center [419, 298] width 67 height 24
drag, startPoint x: 444, startPoint y: 296, endPoint x: 383, endPoint y: 296, distance: 60.2
click at [387, 296] on input "$66.09" at bounding box center [419, 298] width 67 height 24
type input "$68.18"
click at [807, 441] on span "Done" at bounding box center [799, 441] width 20 height 10
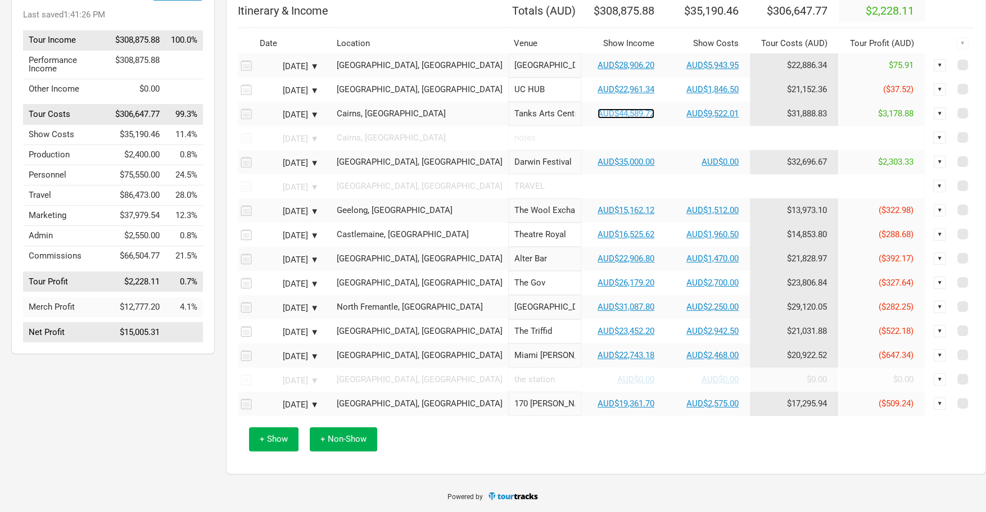
click at [598, 115] on link "AUD$44,589.72" at bounding box center [626, 114] width 57 height 10
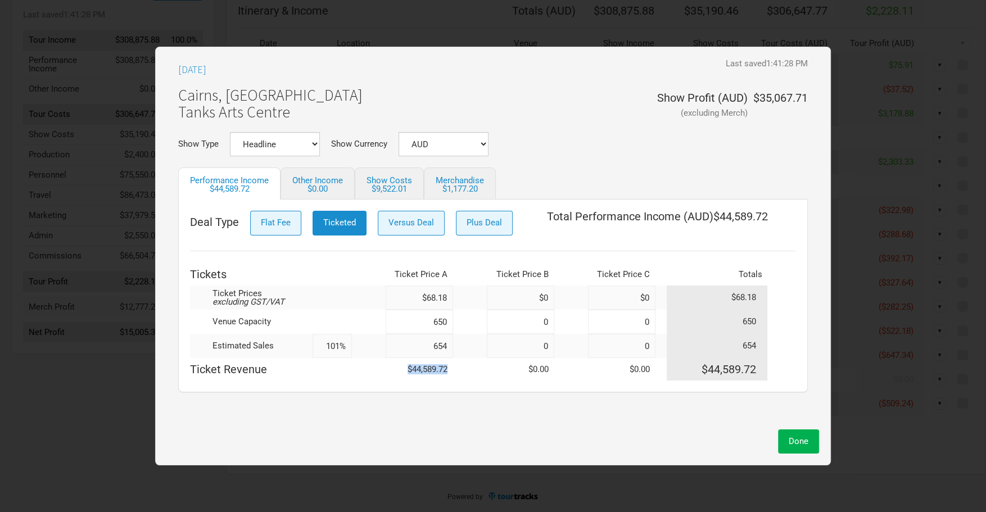
drag, startPoint x: 451, startPoint y: 371, endPoint x: 385, endPoint y: 370, distance: 66.3
click at [385, 370] on tr "Ticket Revenue $44,589.72 $0.00 $0.00 $44,589.72" at bounding box center [493, 369] width 606 height 22
copy tr "$44,589.72"
drag, startPoint x: 449, startPoint y: 300, endPoint x: 404, endPoint y: 298, distance: 45.0
click at [404, 298] on input "$68.18" at bounding box center [419, 298] width 67 height 24
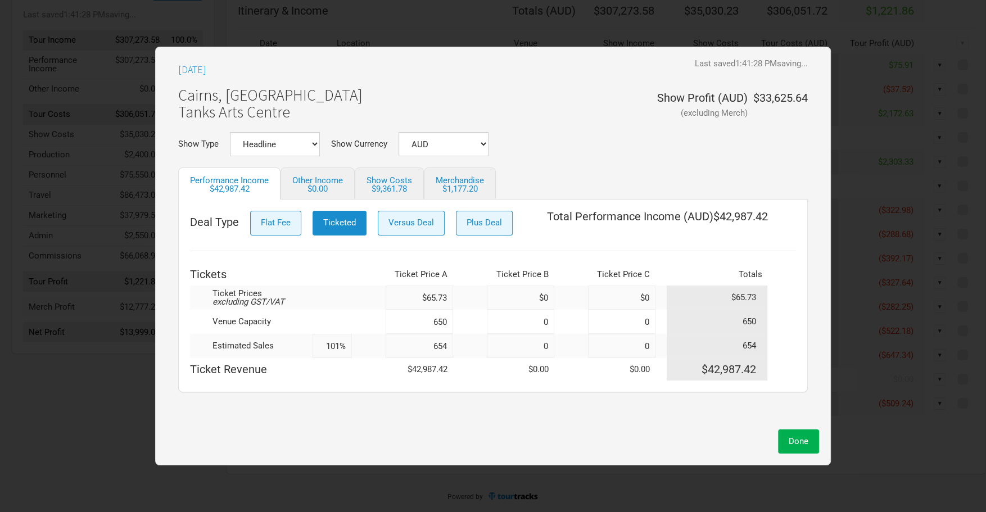
type input "$65.73"
drag, startPoint x: 453, startPoint y: 369, endPoint x: 403, endPoint y: 372, distance: 49.6
click at [403, 372] on tr "Ticket Revenue $42,987.42 $0.00 $0.00 $42,987.42" at bounding box center [493, 369] width 606 height 22
copy td "$42,987.42"
click at [540, 296] on input at bounding box center [520, 298] width 67 height 24
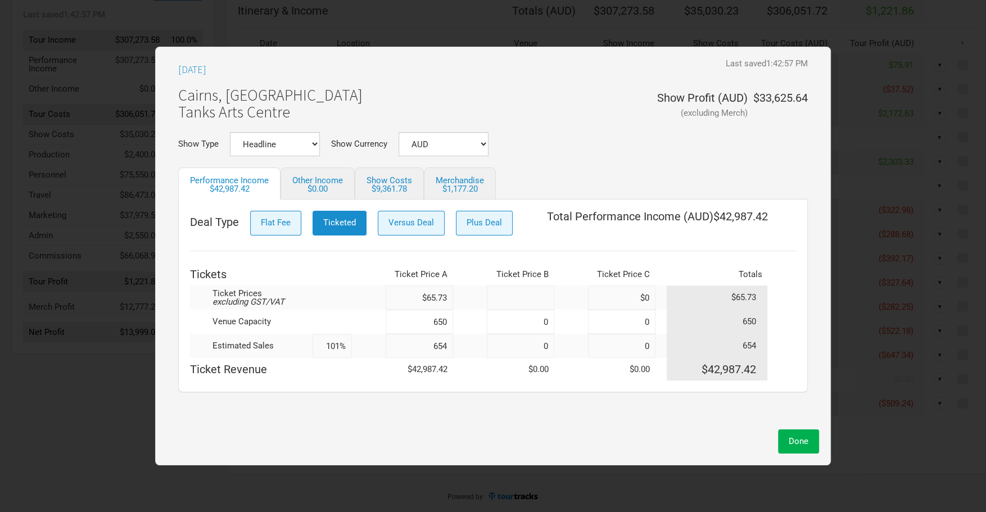
type input "$0"
type input "$72.73"
click at [528, 329] on input at bounding box center [520, 322] width 67 height 24
type input "0"
click at [532, 337] on input at bounding box center [520, 346] width 67 height 24
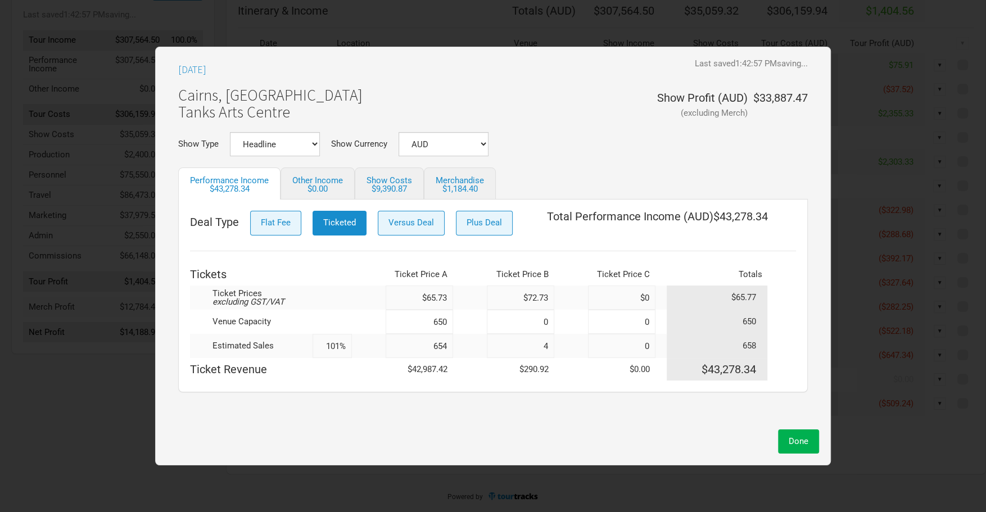
type input "4"
click at [432, 347] on input "654" at bounding box center [419, 346] width 67 height 24
click at [453, 345] on input "654" at bounding box center [419, 346] width 67 height 24
type input "650"
click at [481, 391] on div "Deal Type Flat Fee Ticketed Versus Deal Plus Deal Total Performance Income ( AU…" at bounding box center [493, 296] width 630 height 193
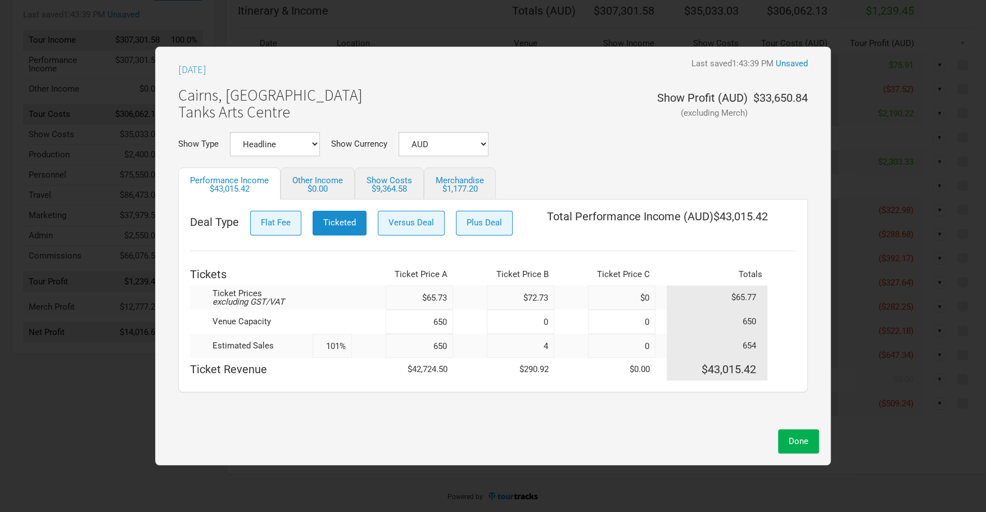
click at [756, 376] on td "$43,015.42" at bounding box center [717, 369] width 101 height 22
drag, startPoint x: 766, startPoint y: 369, endPoint x: 699, endPoint y: 374, distance: 67.1
click at [695, 371] on td "$43,015.42" at bounding box center [717, 369] width 101 height 22
copy td "$43,015.42"
click at [390, 187] on div "$9,364.58" at bounding box center [390, 189] width 46 height 8
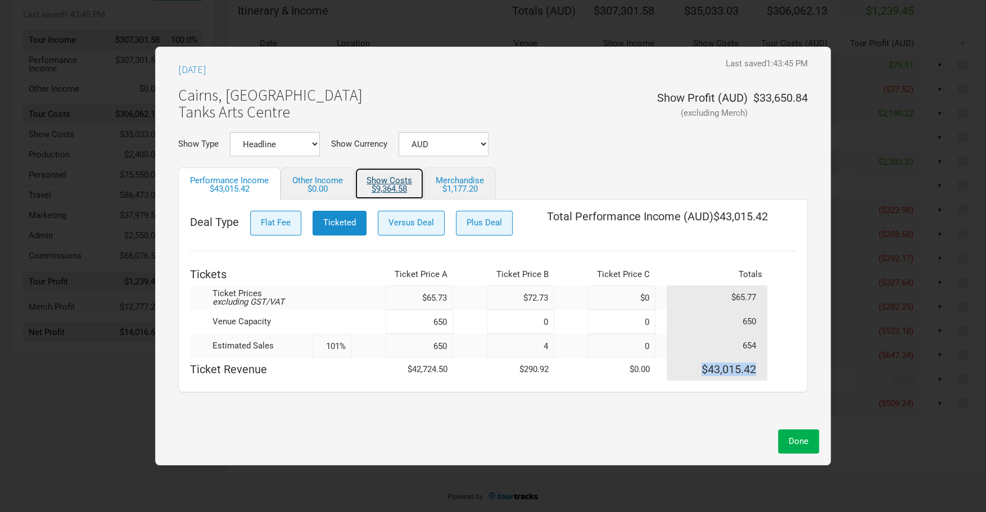
select select "% Show Income"
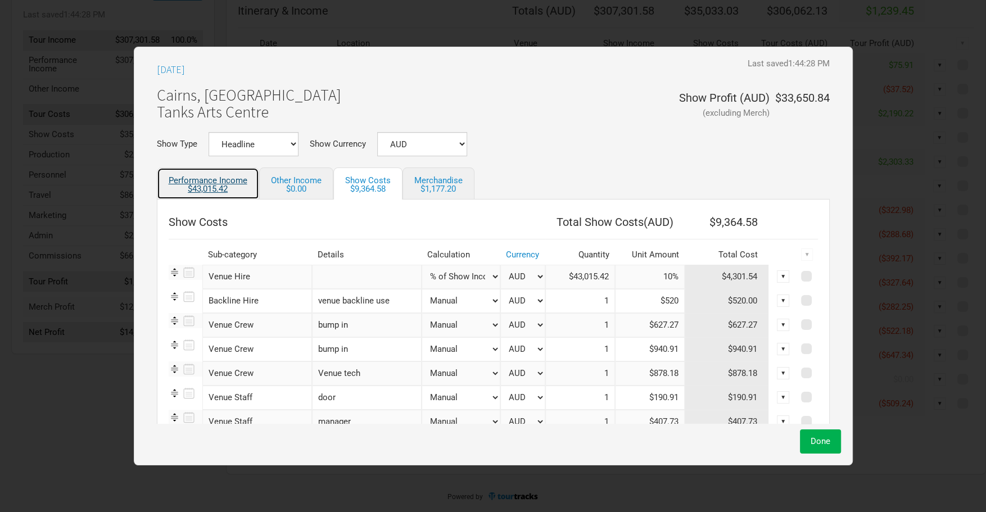
click at [232, 185] on div "$43,015.42" at bounding box center [208, 189] width 79 height 8
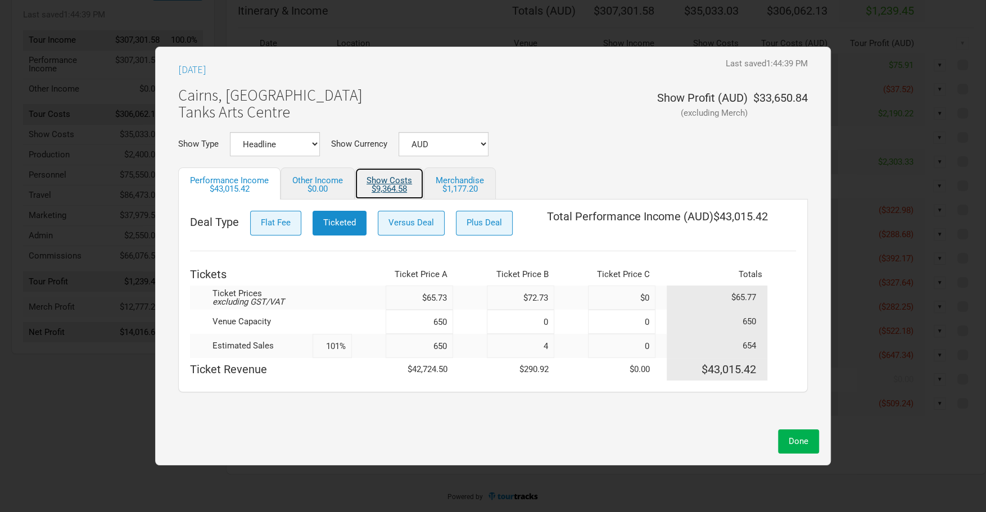
click at [373, 181] on link "Show Costs $9,364.58" at bounding box center [389, 184] width 69 height 32
select select "% Show Income"
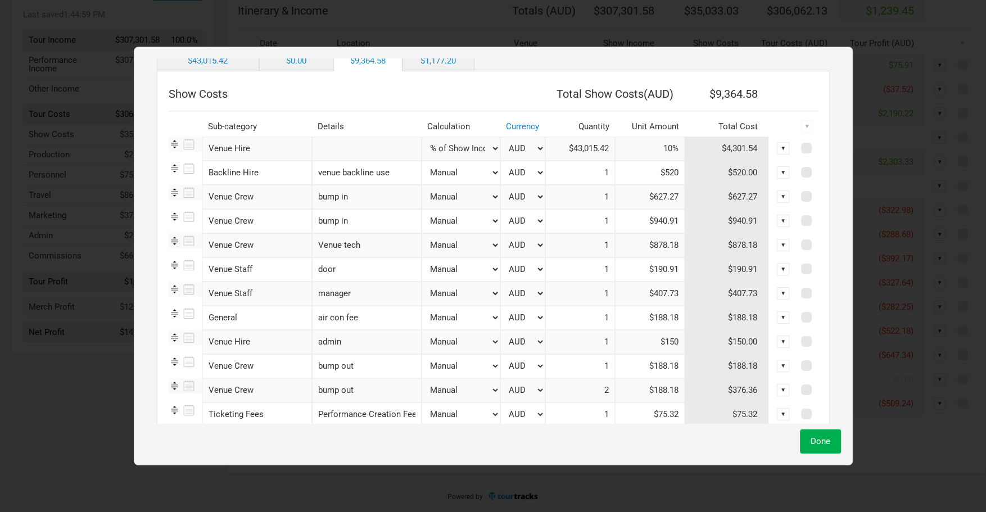
scroll to position [121, 0]
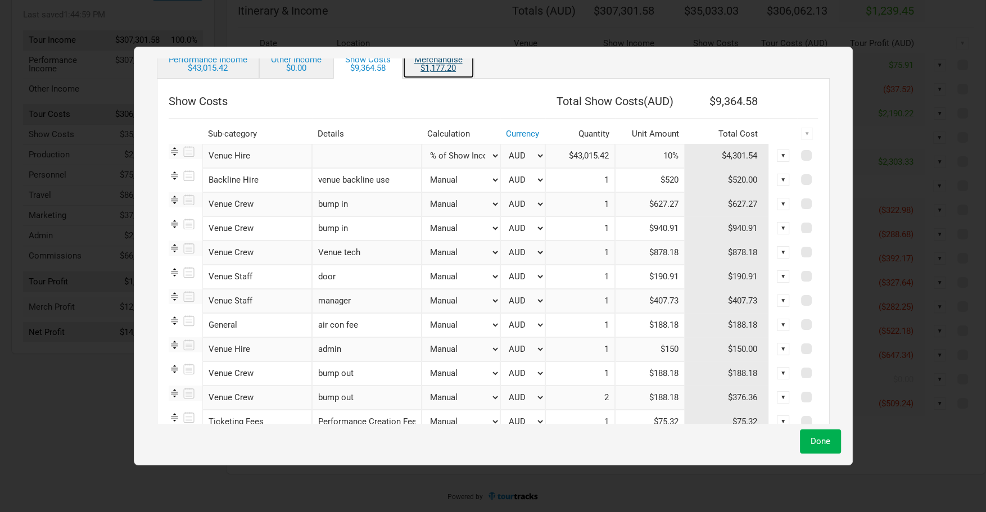
click at [442, 71] on div "$1,177.20" at bounding box center [438, 68] width 48 height 8
select select "% of Gross Show Merch"
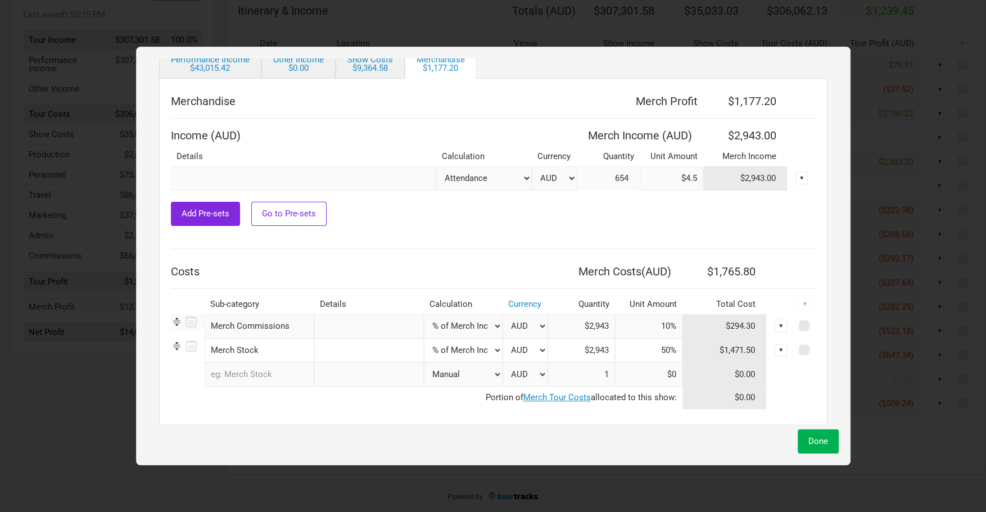
drag, startPoint x: 685, startPoint y: 177, endPoint x: 667, endPoint y: 175, distance: 18.1
click at [668, 175] on tr "Attendance Manual % of Performance Income AUD 654 $4.5 $2,943.00 ▼" at bounding box center [493, 178] width 645 height 24
type input "$5"
type input "$3,270"
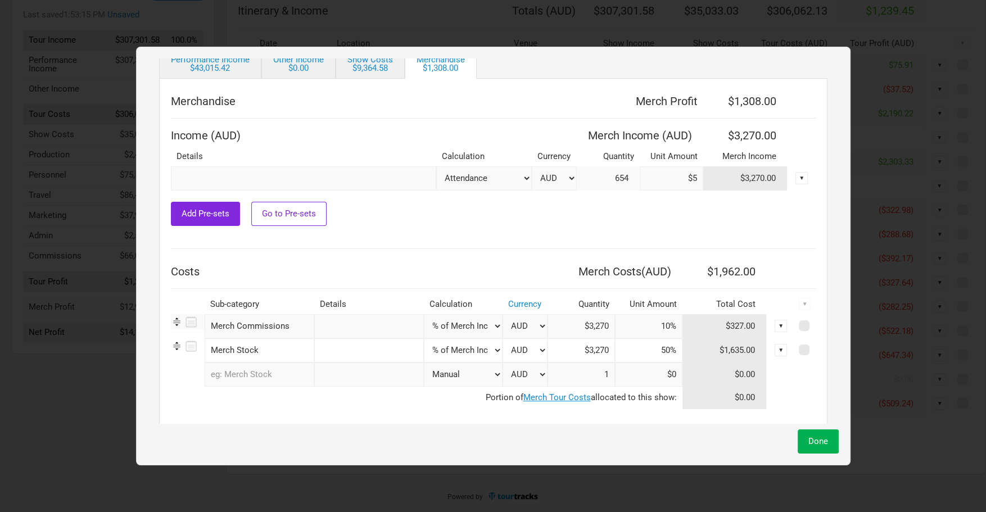
click at [677, 237] on td at bounding box center [493, 243] width 645 height 12
click at [685, 178] on input "$5" at bounding box center [672, 178] width 64 height 24
type input "$5.5"
type input "$3,597"
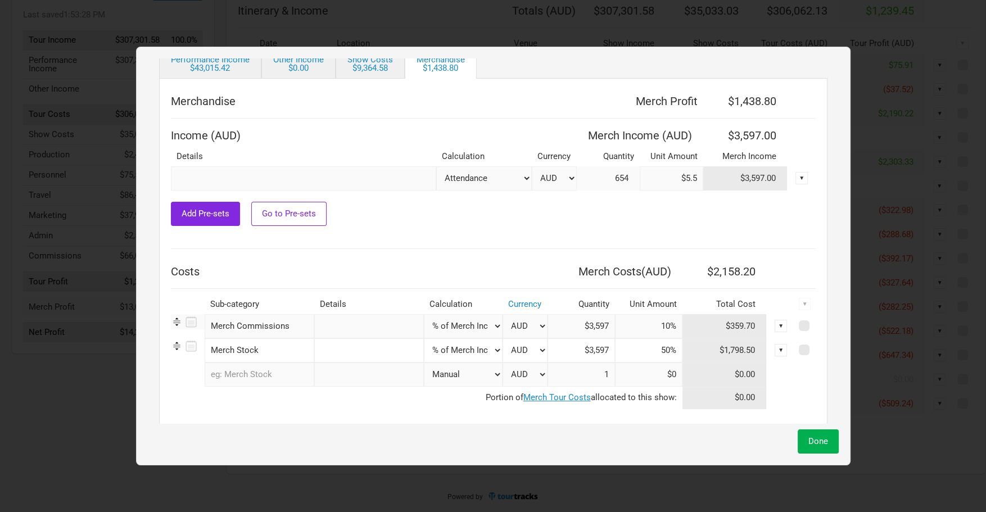
type input "$5."
type input "$3,270"
type input "$5.25"
type input "$3,433.5"
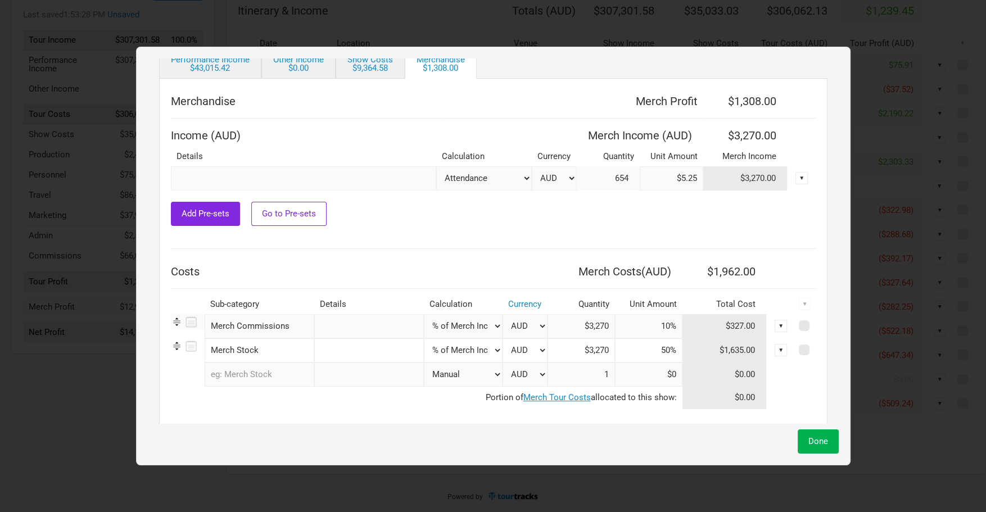
type input "$3,433.5"
type input "$5.2"
type input "$3,400.8"
type input "$5."
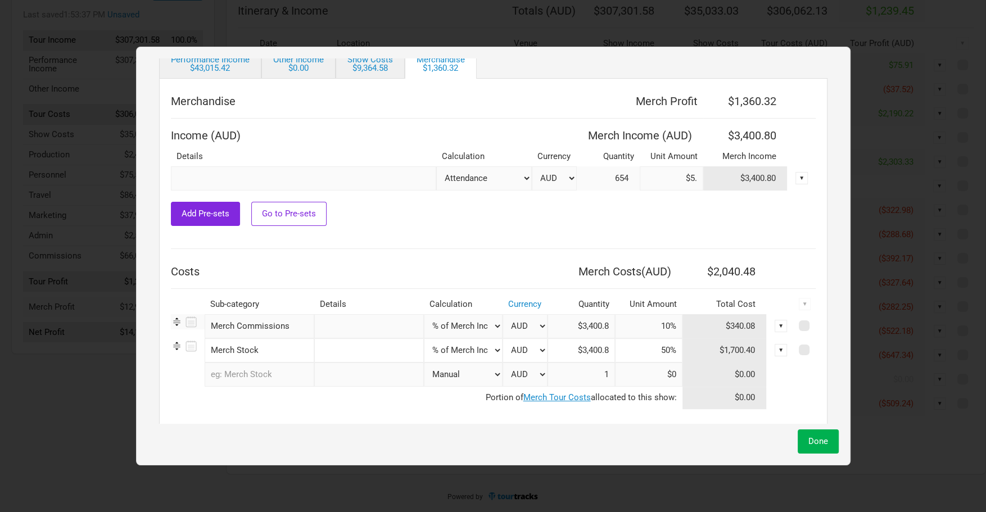
type input "$3,270"
type input "$5"
click at [373, 69] on div "$9,364.58" at bounding box center [370, 68] width 46 height 8
select select "% Show Income"
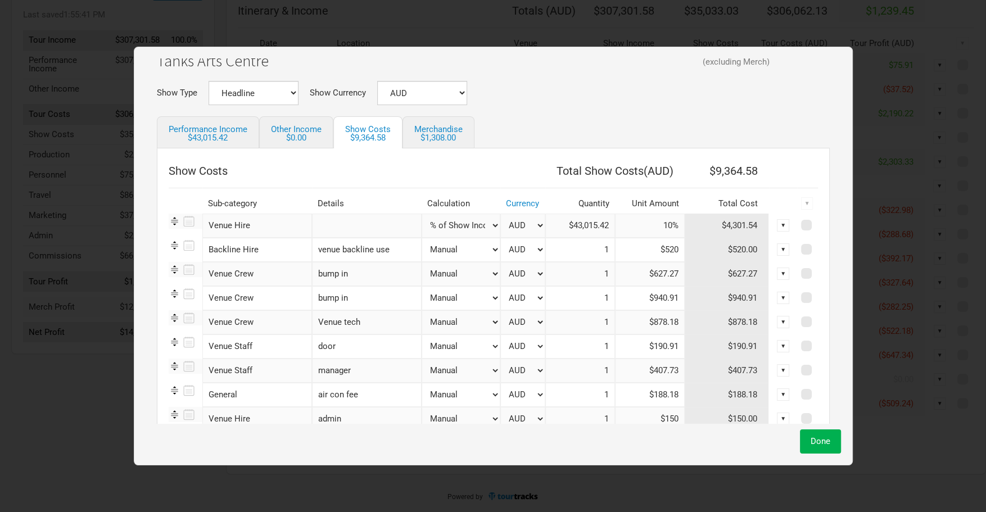
scroll to position [42, 0]
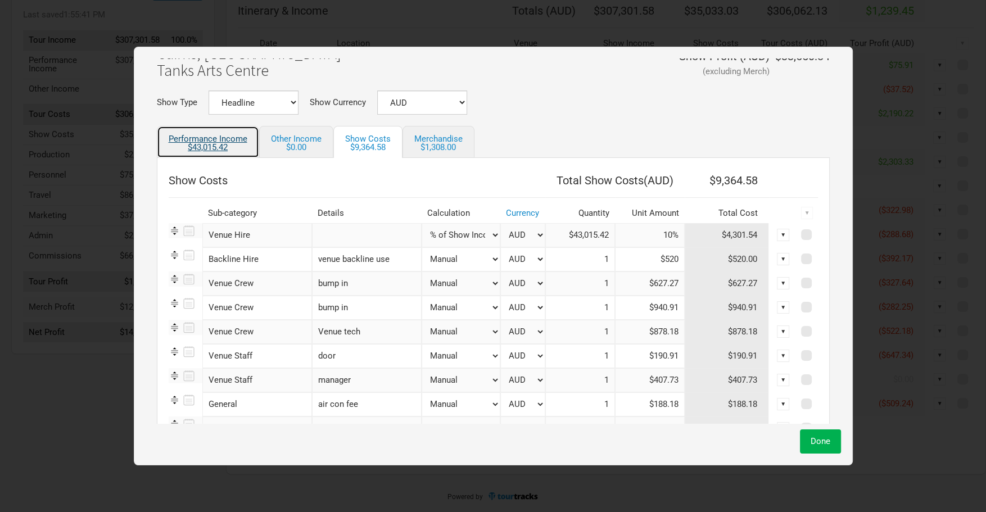
click at [212, 146] on div "$43,015.42" at bounding box center [208, 147] width 79 height 8
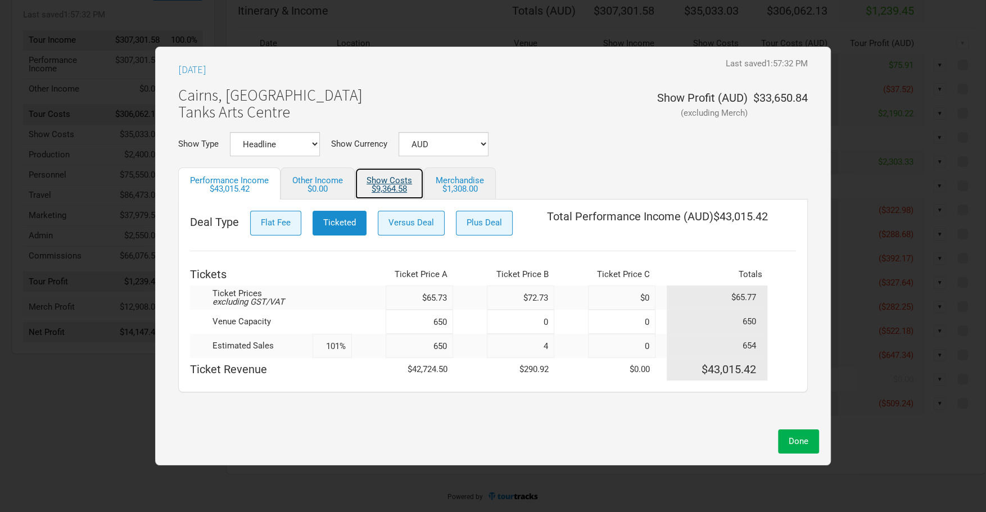
click at [387, 183] on link "Show Costs $9,364.58" at bounding box center [389, 184] width 69 height 32
select select "% Show Income"
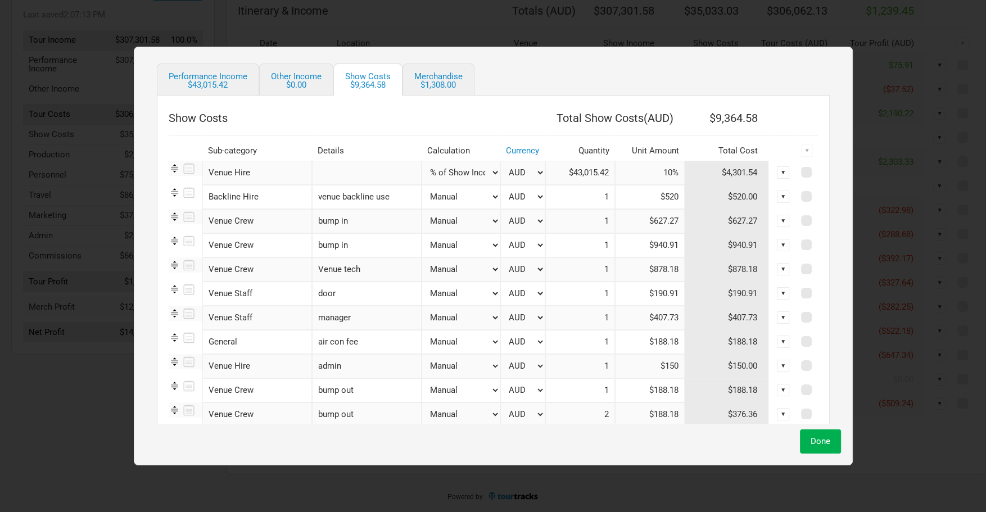
scroll to position [30, 0]
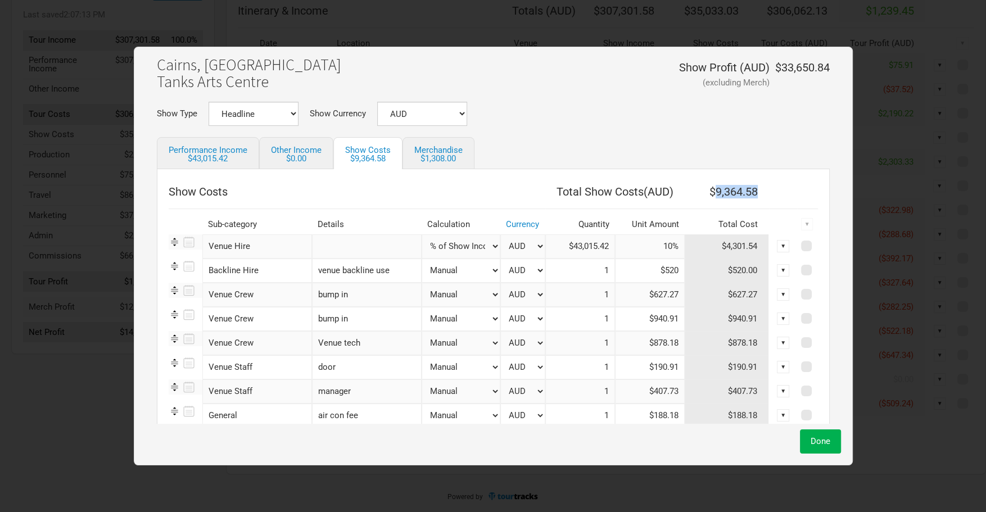
drag, startPoint x: 751, startPoint y: 196, endPoint x: 706, endPoint y: 193, distance: 45.1
click at [706, 193] on th "$9,364.58" at bounding box center [727, 191] width 84 height 22
copy th "9,364.58"
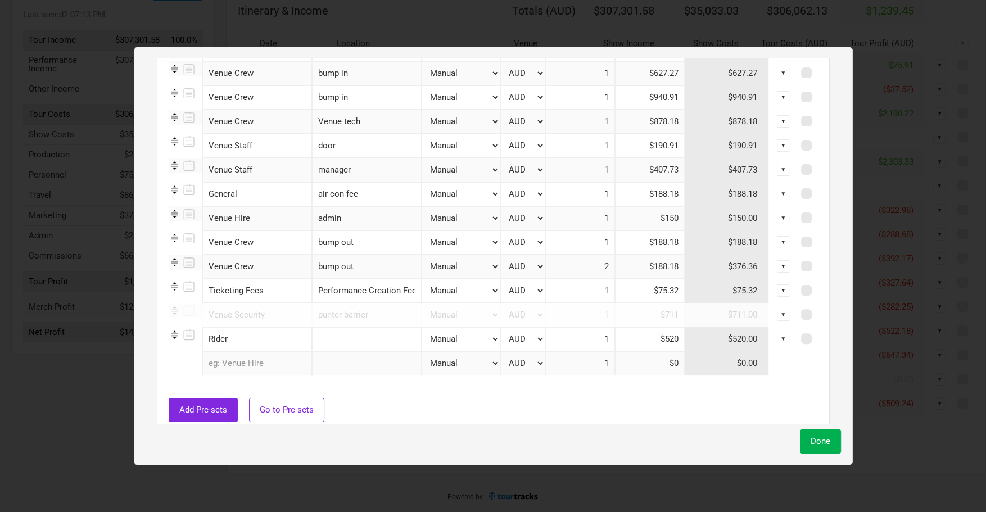
scroll to position [265, 0]
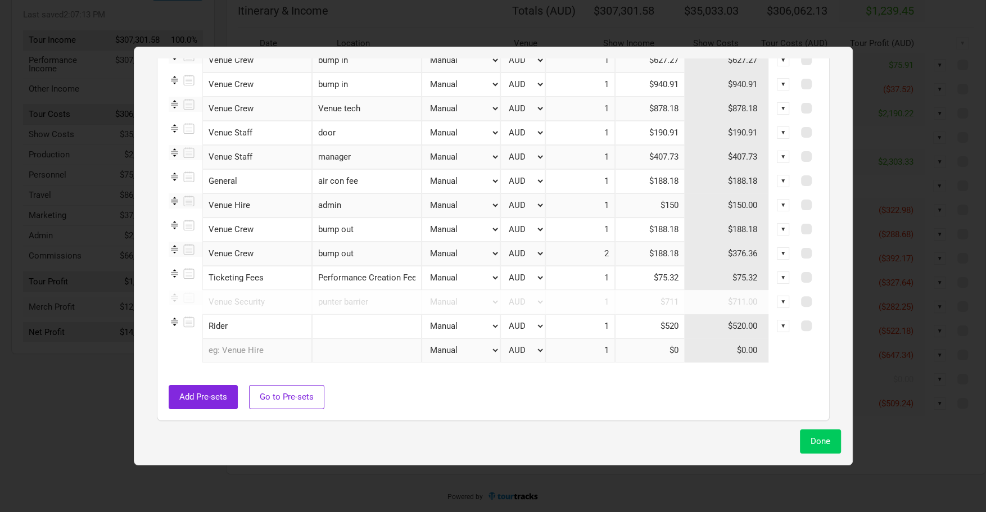
click at [812, 441] on span "Done" at bounding box center [821, 441] width 20 height 10
